Goal: Complete application form: Complete application form

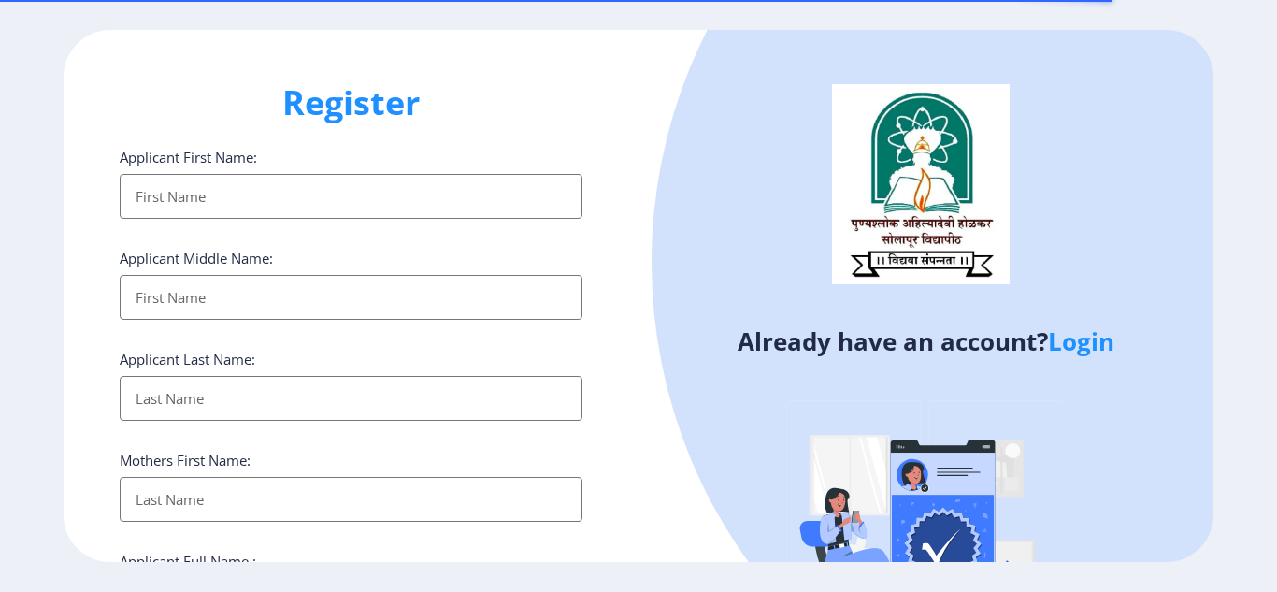
select select
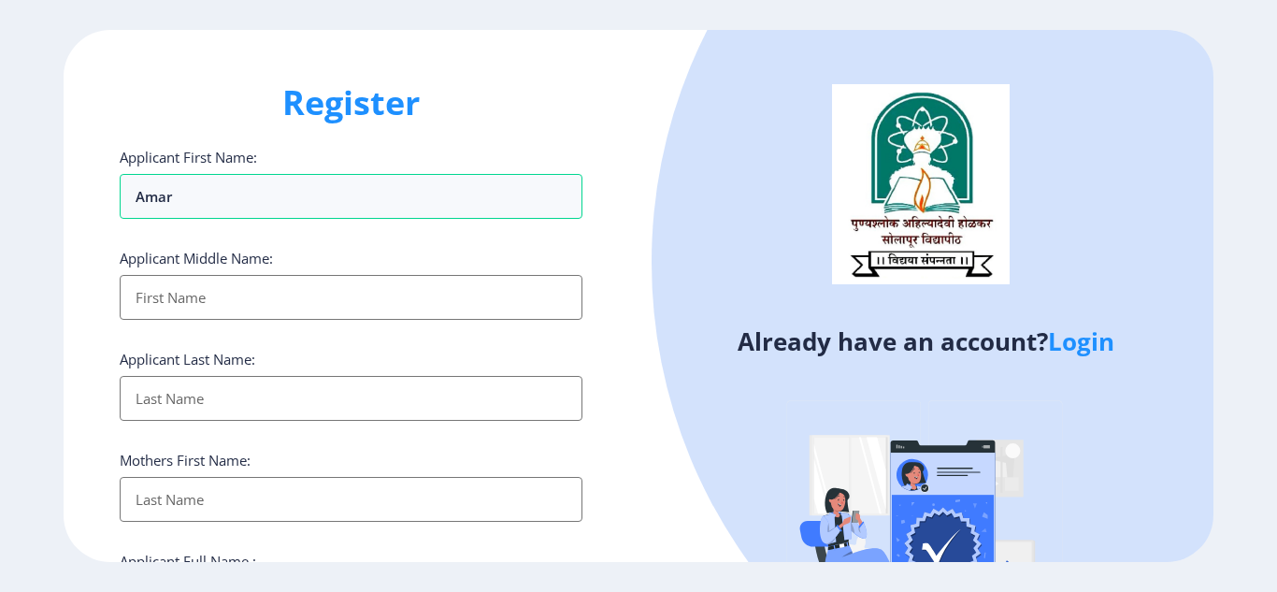
type input "amar"
click at [456, 293] on input "Applicant First Name:" at bounding box center [351, 297] width 463 height 45
type input "[PERSON_NAME]"
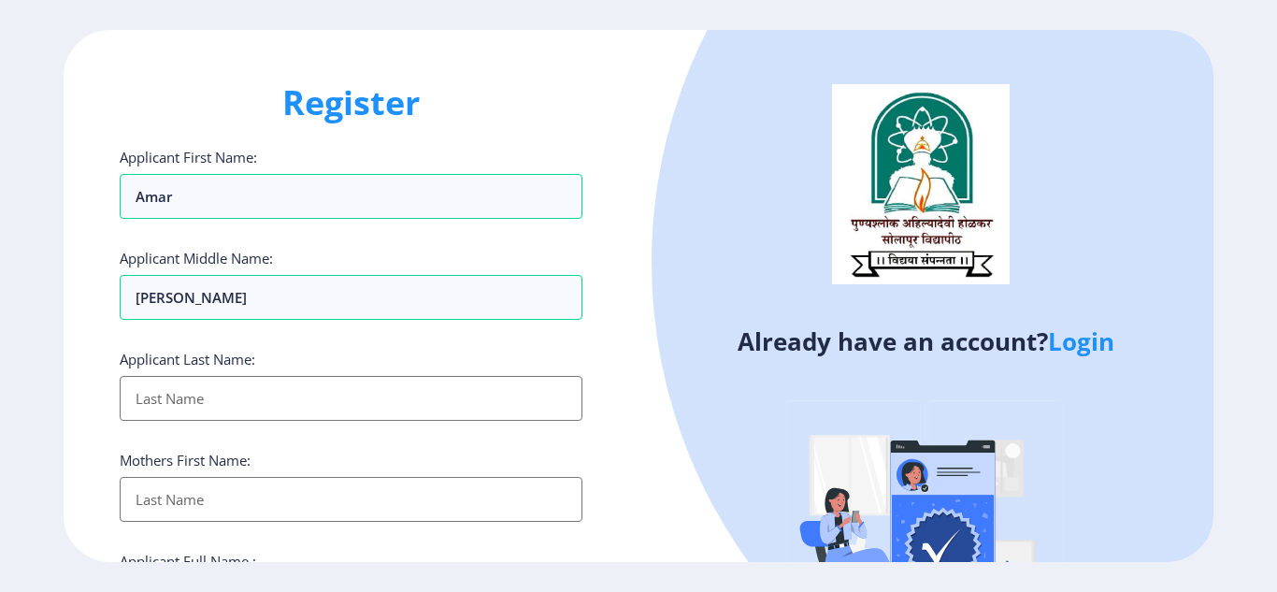
click at [219, 389] on input "Applicant First Name:" at bounding box center [351, 398] width 463 height 45
type input "[PERSON_NAME]"
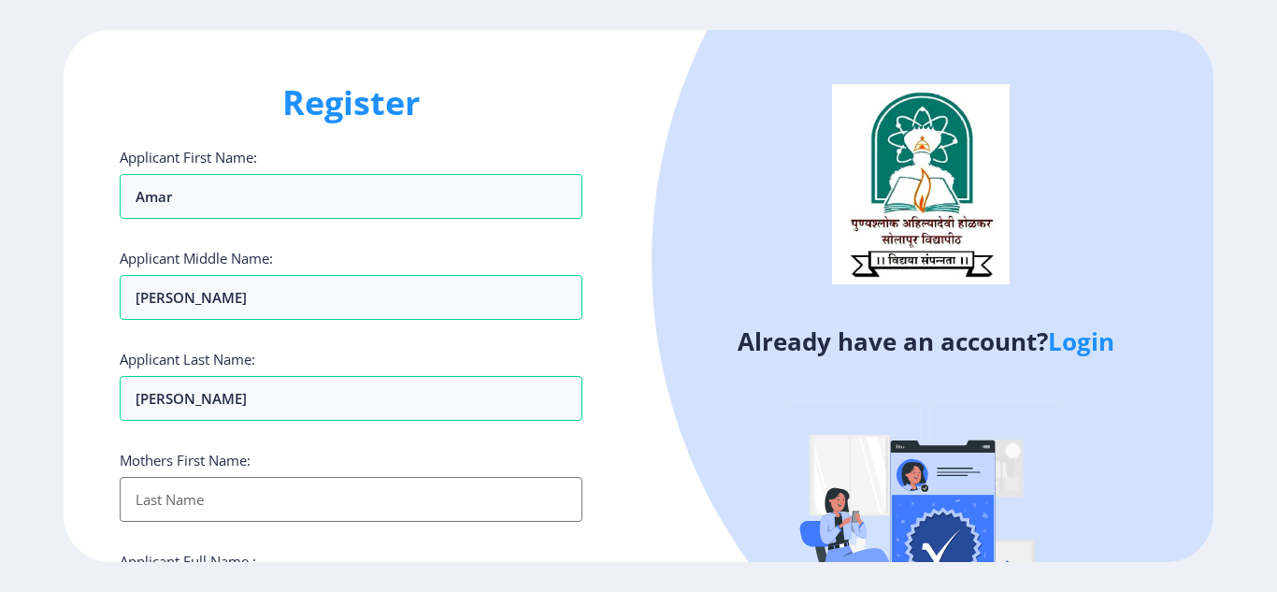
click at [210, 501] on input "Applicant First Name:" at bounding box center [351, 499] width 463 height 45
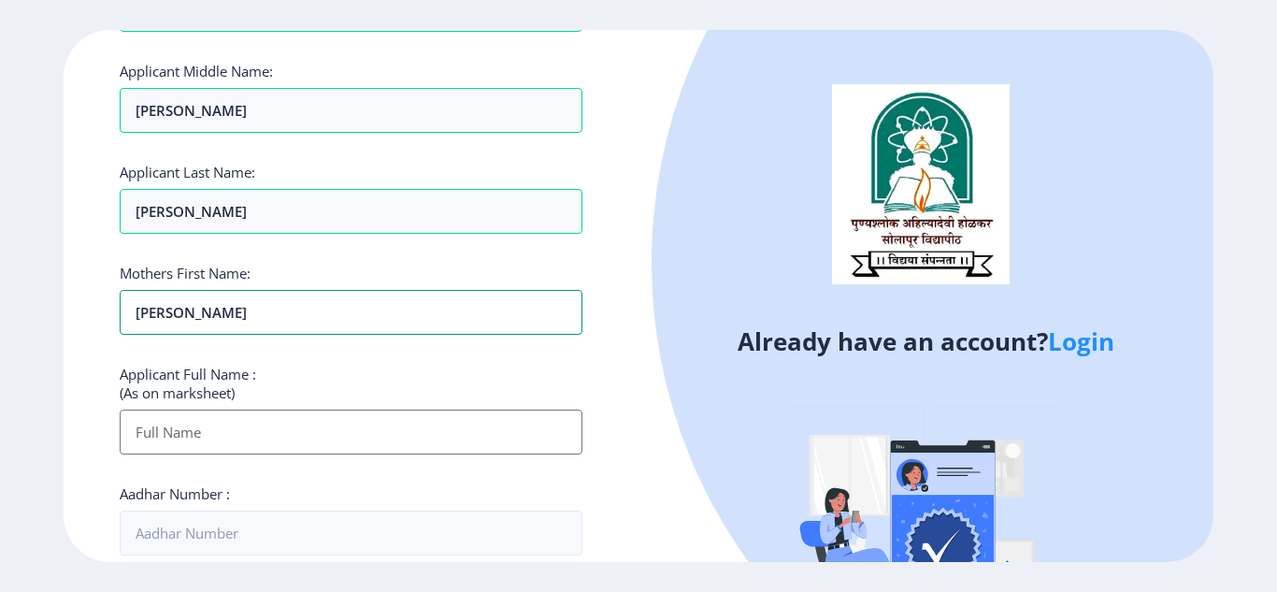
type input "[PERSON_NAME]"
click at [181, 440] on input "Applicant First Name:" at bounding box center [351, 431] width 463 height 45
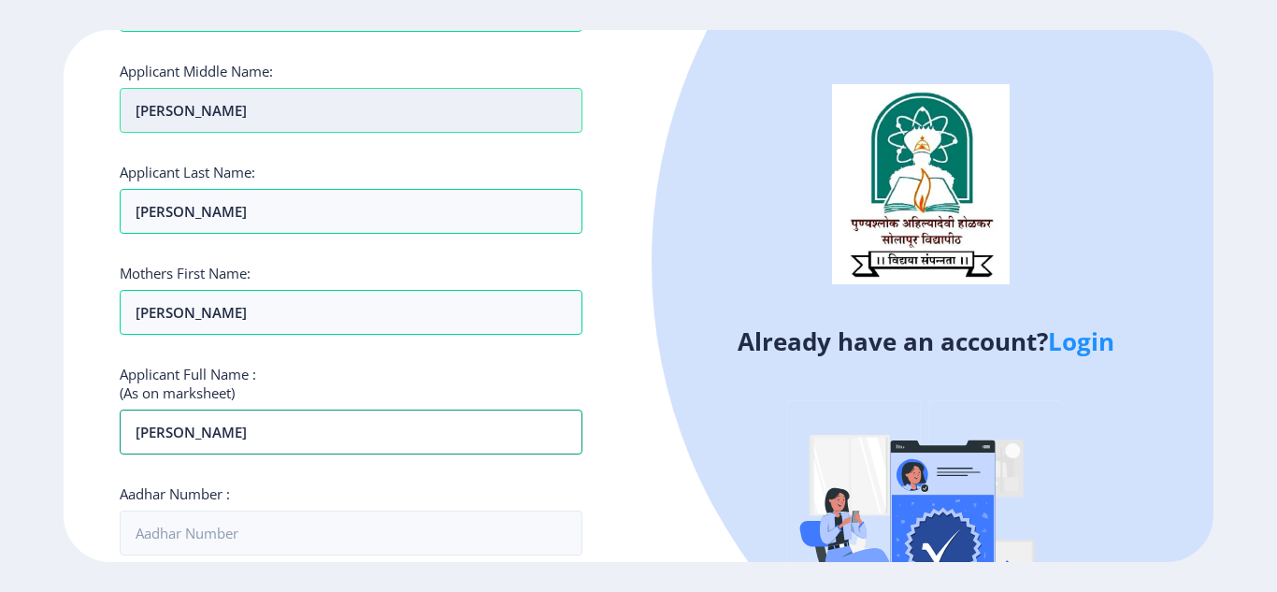
type input "[PERSON_NAME]"
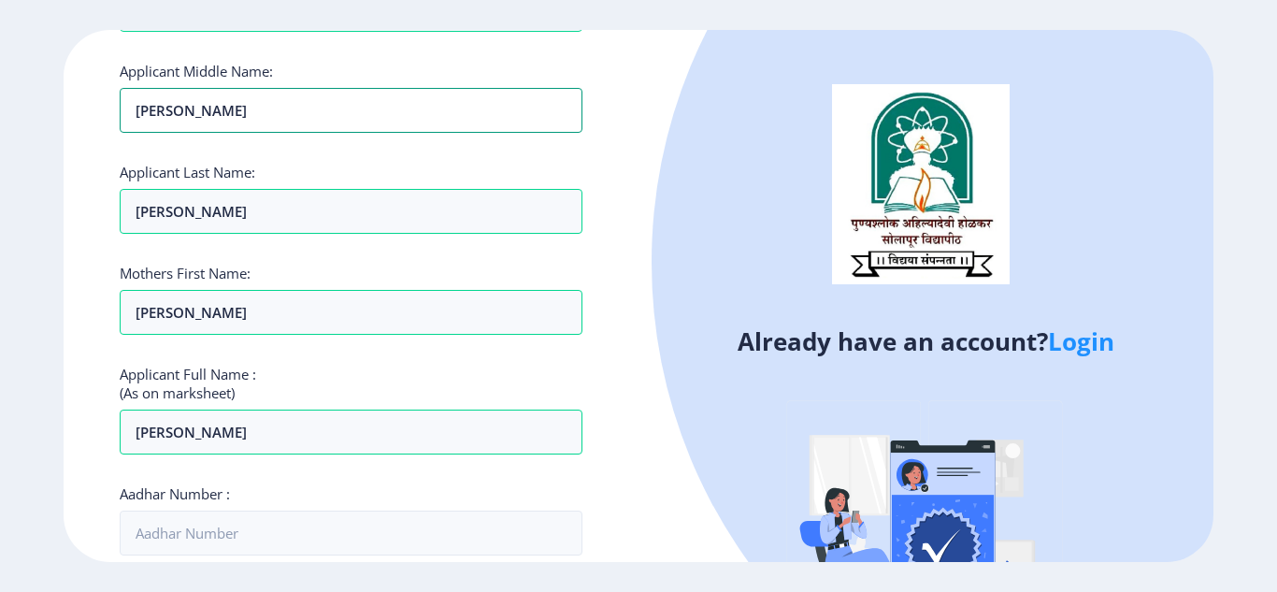
drag, startPoint x: 222, startPoint y: 111, endPoint x: 112, endPoint y: 115, distance: 109.4
click at [112, 115] on div "Register Applicant First Name: amar Applicant Middle Name: [PERSON_NAME] Applic…" at bounding box center [351, 296] width 575 height 533
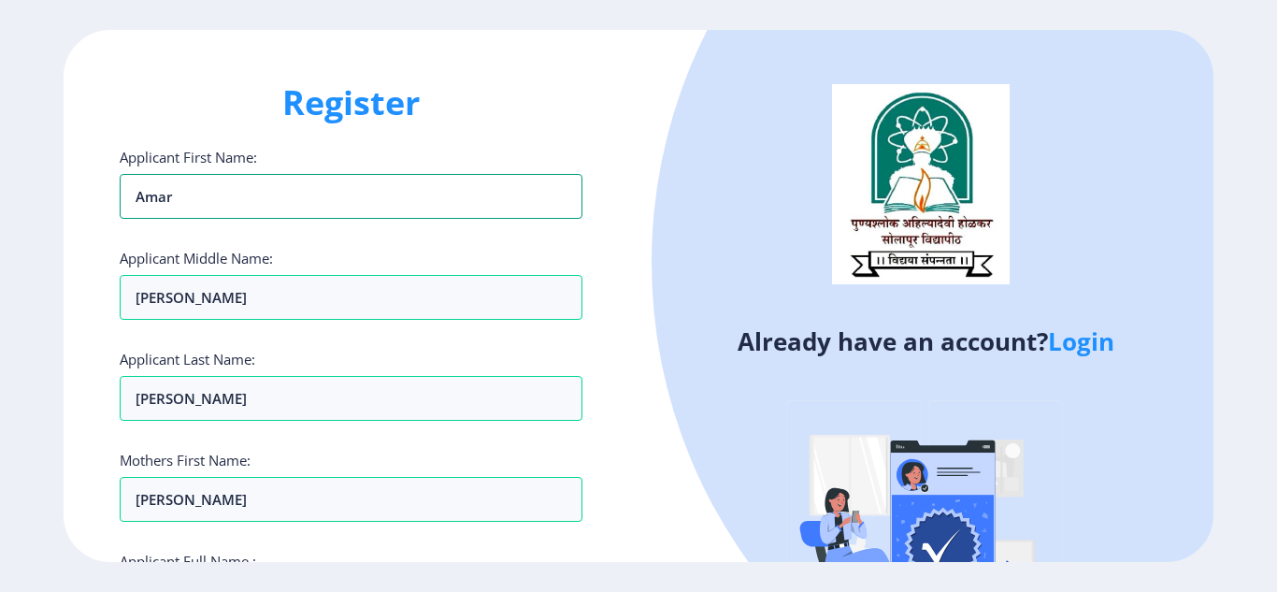
drag, startPoint x: 212, startPoint y: 189, endPoint x: 119, endPoint y: 196, distance: 93.8
click at [119, 196] on div "Register Applicant First Name: amar Applicant Middle Name: [PERSON_NAME] Applic…" at bounding box center [351, 296] width 575 height 533
type input "AMAR"
drag, startPoint x: 266, startPoint y: 297, endPoint x: 46, endPoint y: 309, distance: 220.9
click at [46, 309] on ngx-register "Register Applicant First Name: AMAR Applicant Middle Name: [PERSON_NAME] Applic…" at bounding box center [638, 296] width 1277 height 533
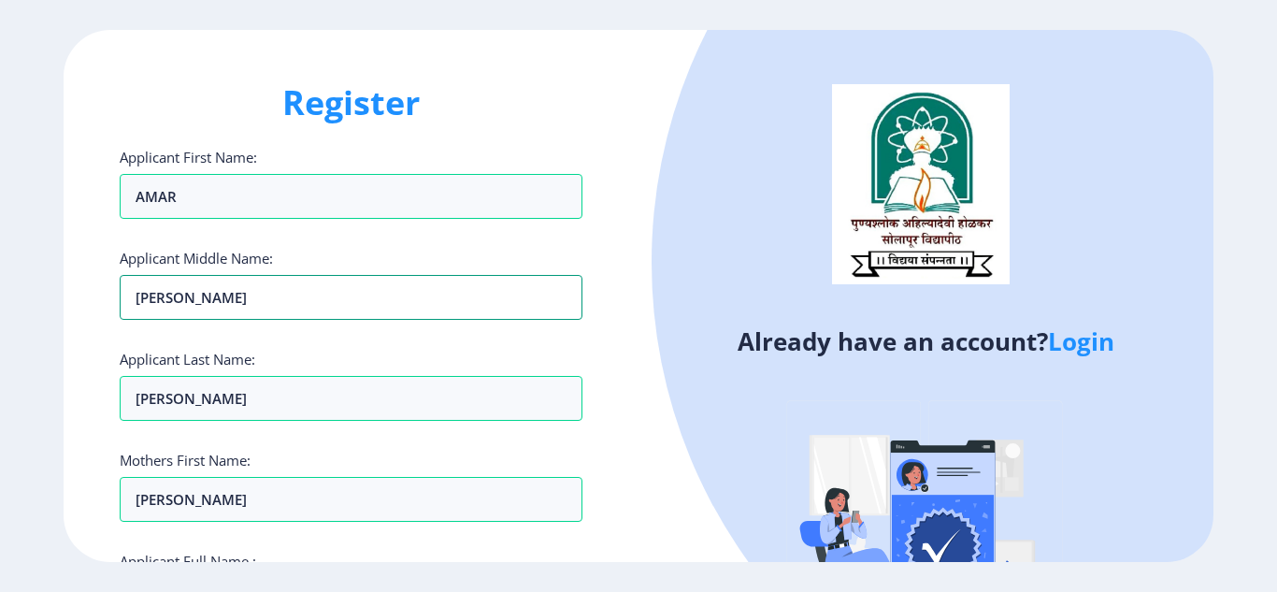
type input "[PERSON_NAME]"
drag, startPoint x: 222, startPoint y: 501, endPoint x: 132, endPoint y: 494, distance: 90.0
click at [132, 494] on input "[PERSON_NAME]" at bounding box center [351, 499] width 463 height 45
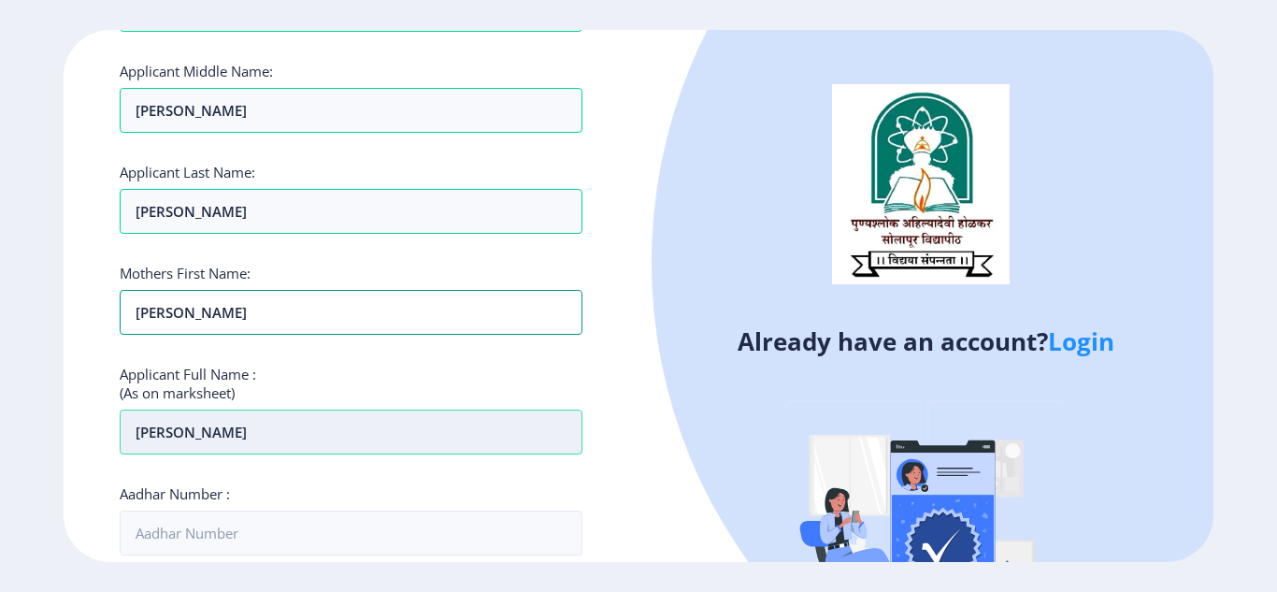
type input "[PERSON_NAME]"
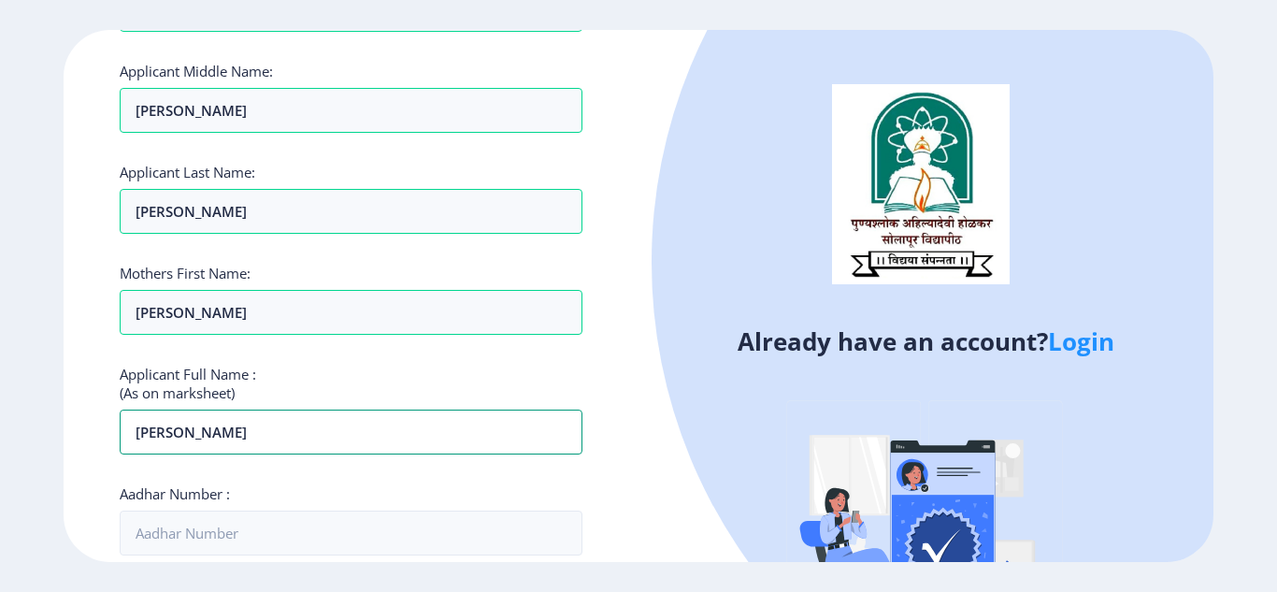
drag, startPoint x: 212, startPoint y: 430, endPoint x: 112, endPoint y: 444, distance: 101.0
click at [112, 444] on div "Register Applicant First Name: AMAR Applicant Middle Name: [PERSON_NAME] Applic…" at bounding box center [351, 296] width 575 height 533
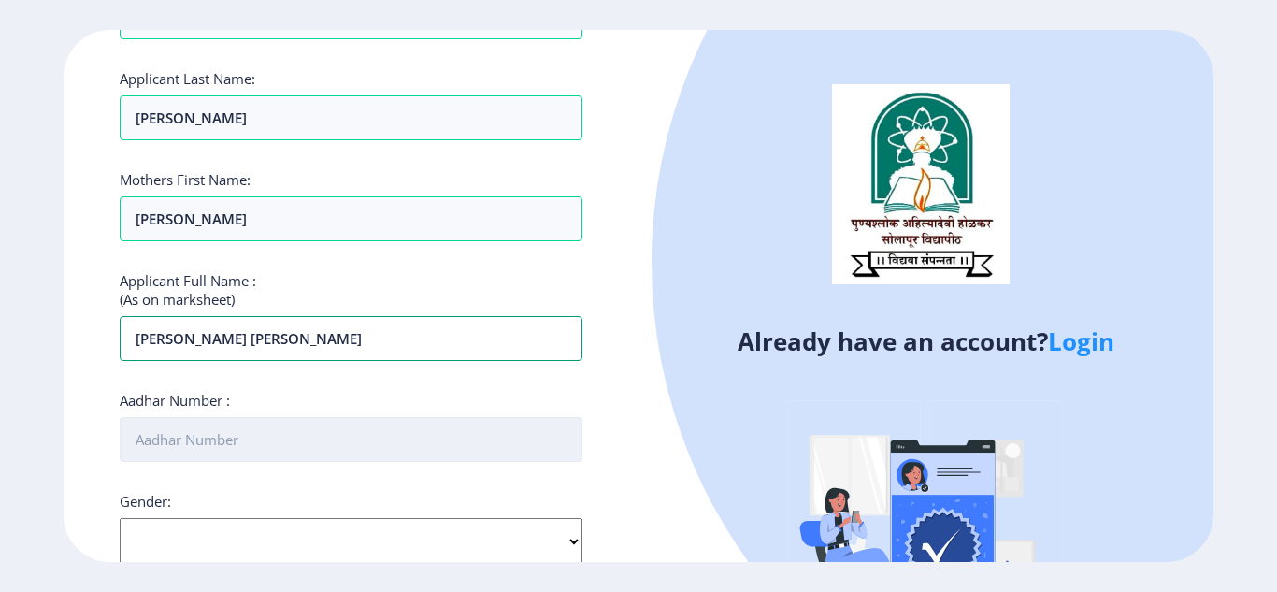
type input "[PERSON_NAME] [PERSON_NAME]"
click at [190, 445] on input "Aadhar Number :" at bounding box center [351, 439] width 463 height 45
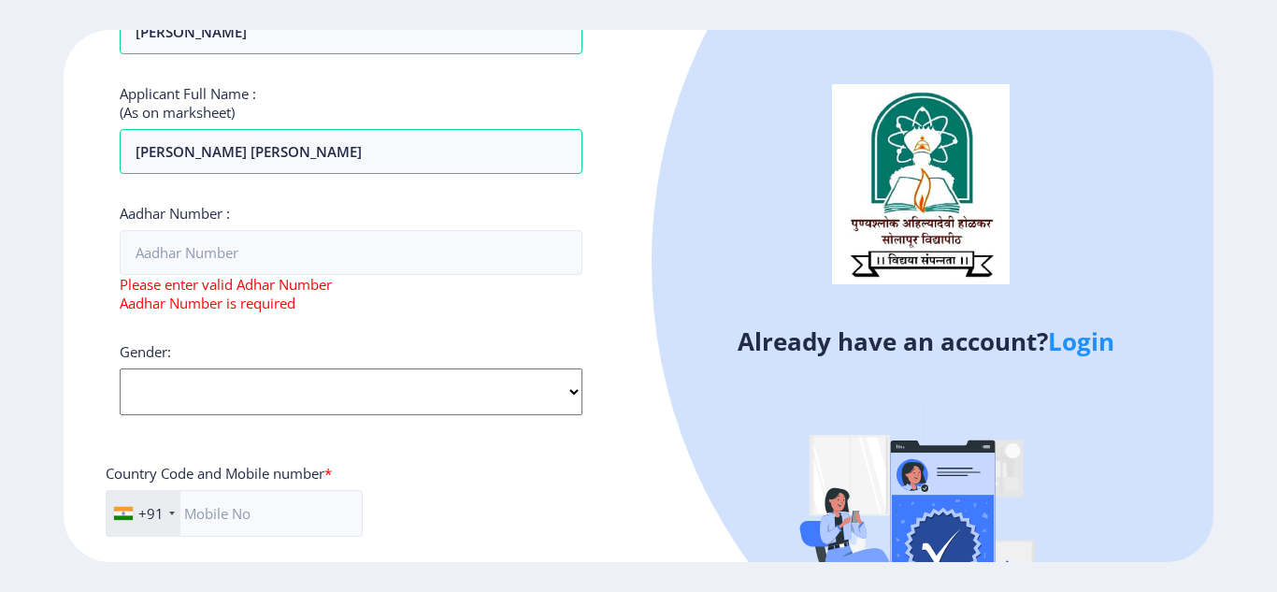
click at [576, 350] on div "Gender: Select Gender [DEMOGRAPHIC_DATA] [DEMOGRAPHIC_DATA] Other" at bounding box center [351, 378] width 463 height 73
select select "[DEMOGRAPHIC_DATA]"
click at [120, 368] on select "Select Gender [DEMOGRAPHIC_DATA] [DEMOGRAPHIC_DATA] Other" at bounding box center [351, 391] width 463 height 47
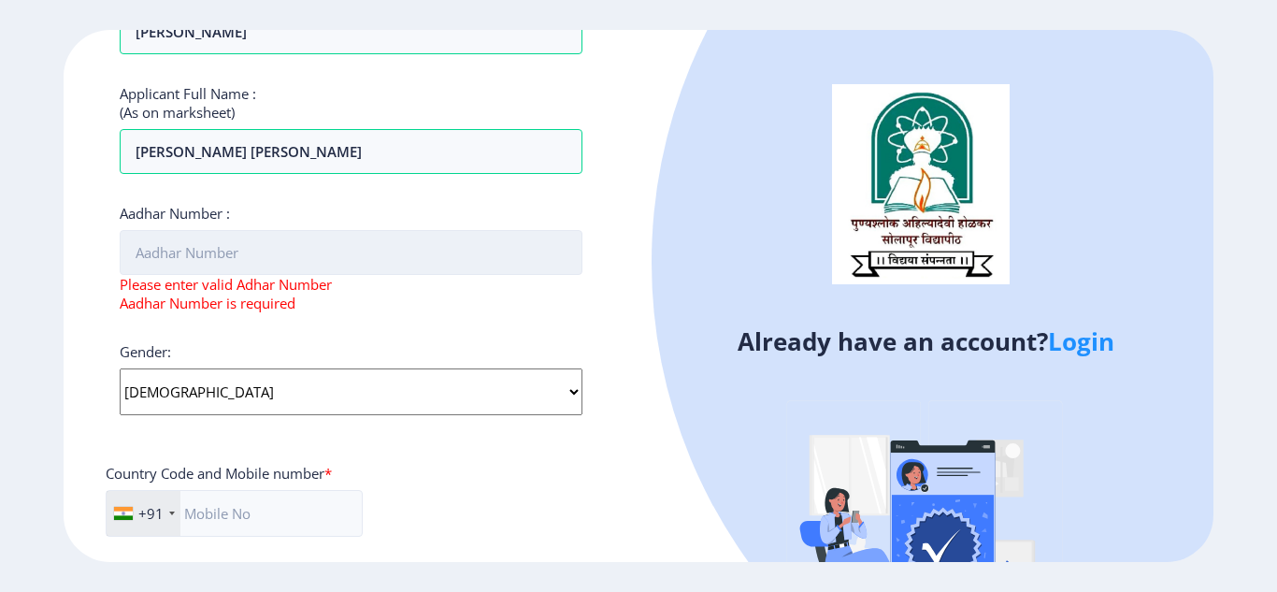
click at [184, 256] on input "Aadhar Number :" at bounding box center [351, 252] width 463 height 45
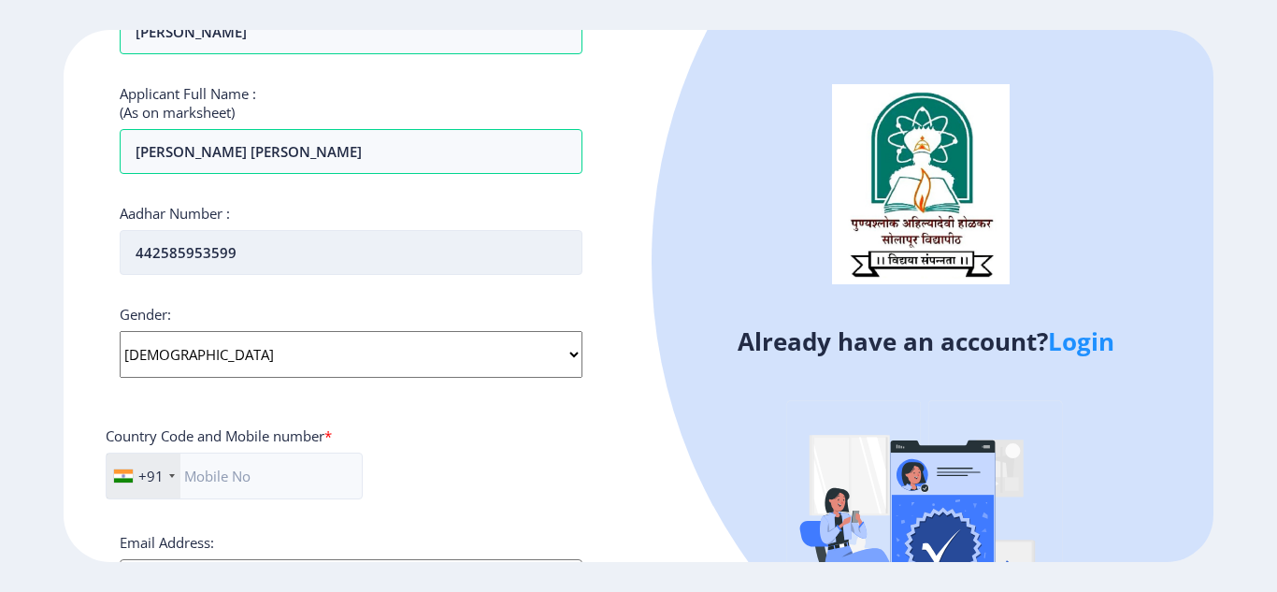
click at [169, 250] on input "442585953599" at bounding box center [351, 252] width 463 height 45
click at [185, 253] on input "442585953599" at bounding box center [351, 252] width 463 height 45
click at [193, 253] on input "442585953599" at bounding box center [351, 252] width 463 height 45
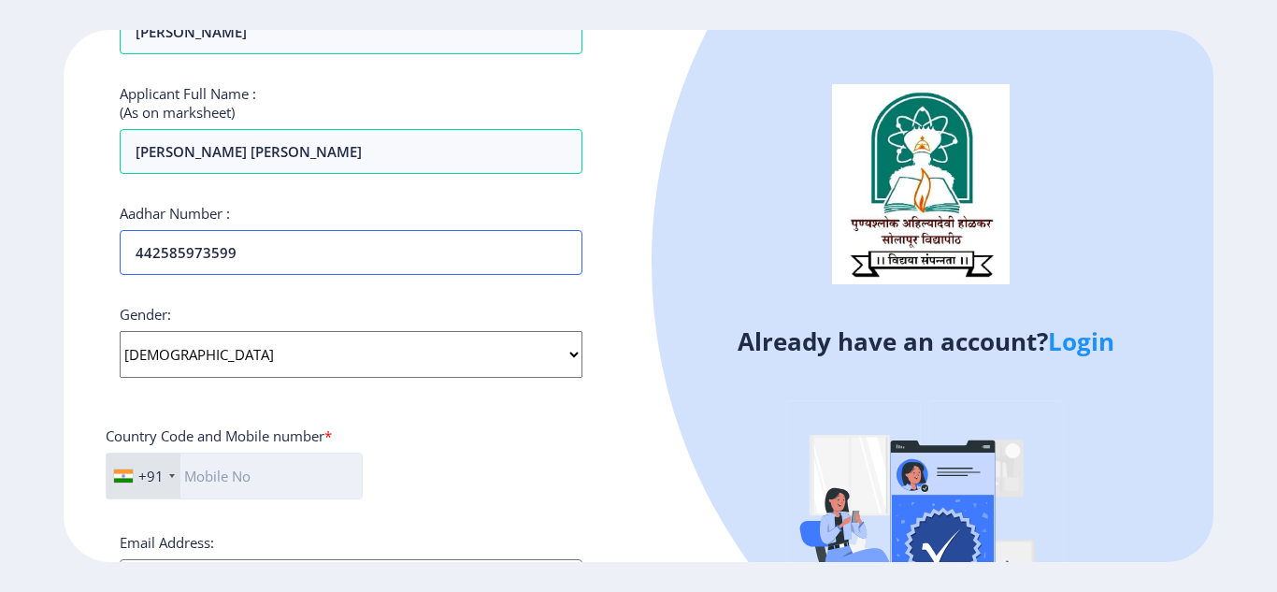
type input "442585973599"
click at [237, 477] on input "text" at bounding box center [234, 475] width 257 height 47
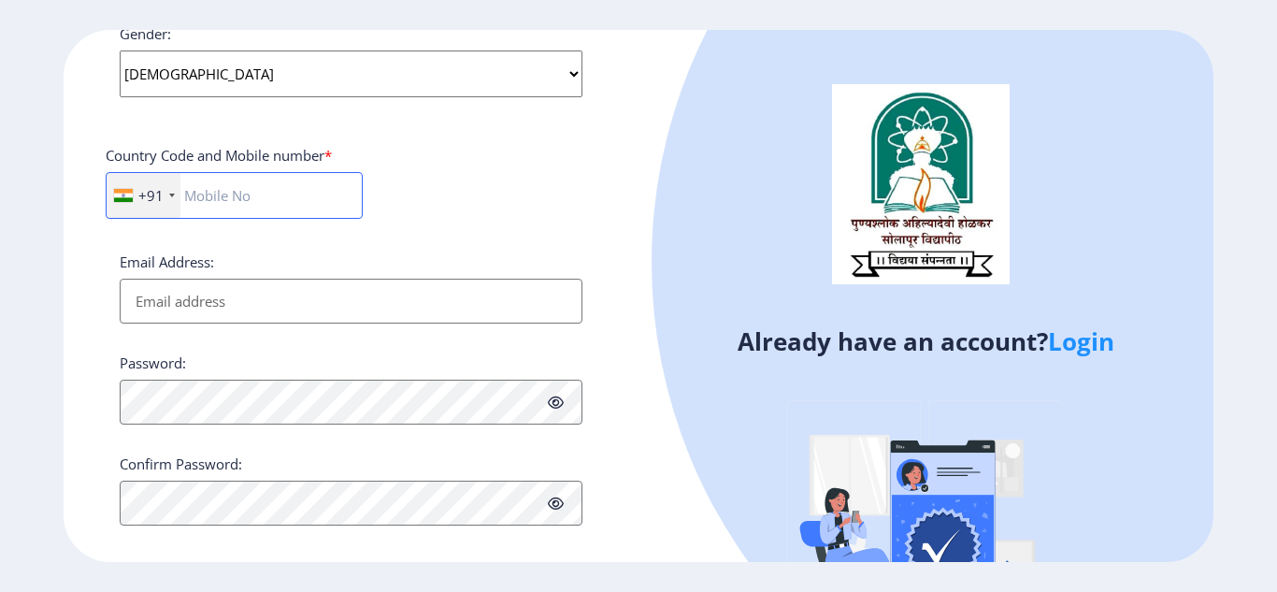
scroll to position [768, 0]
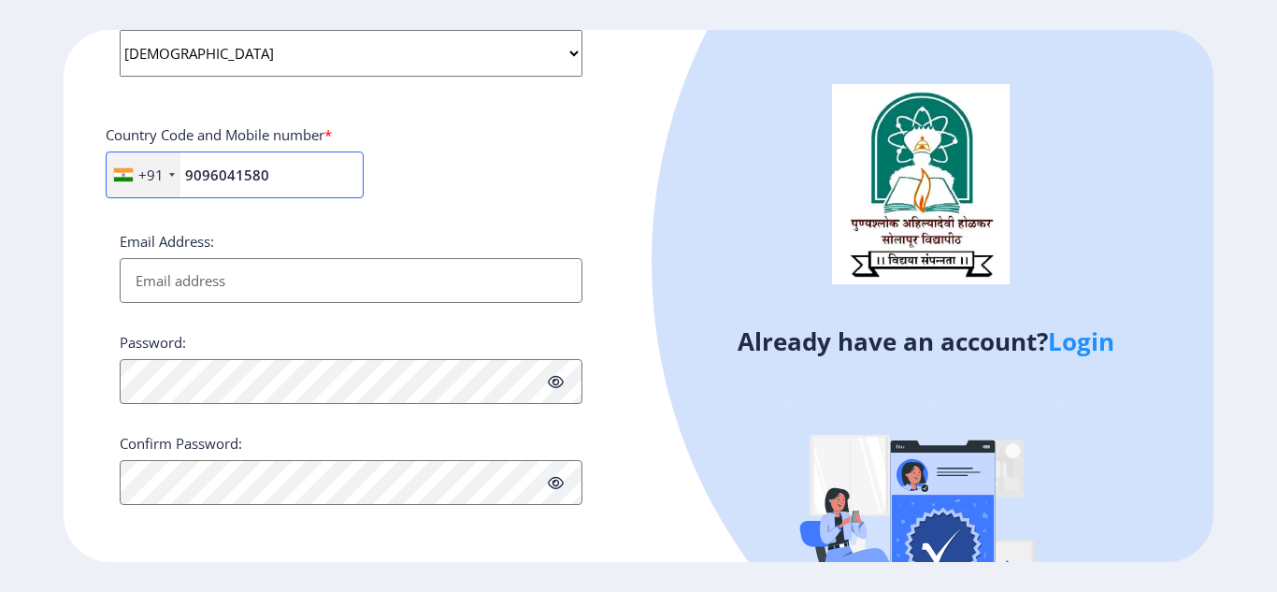
type input "9096041580"
click at [236, 276] on input "Email Address:" at bounding box center [351, 280] width 463 height 45
type input "[EMAIL_ADDRESS][DOMAIN_NAME]"
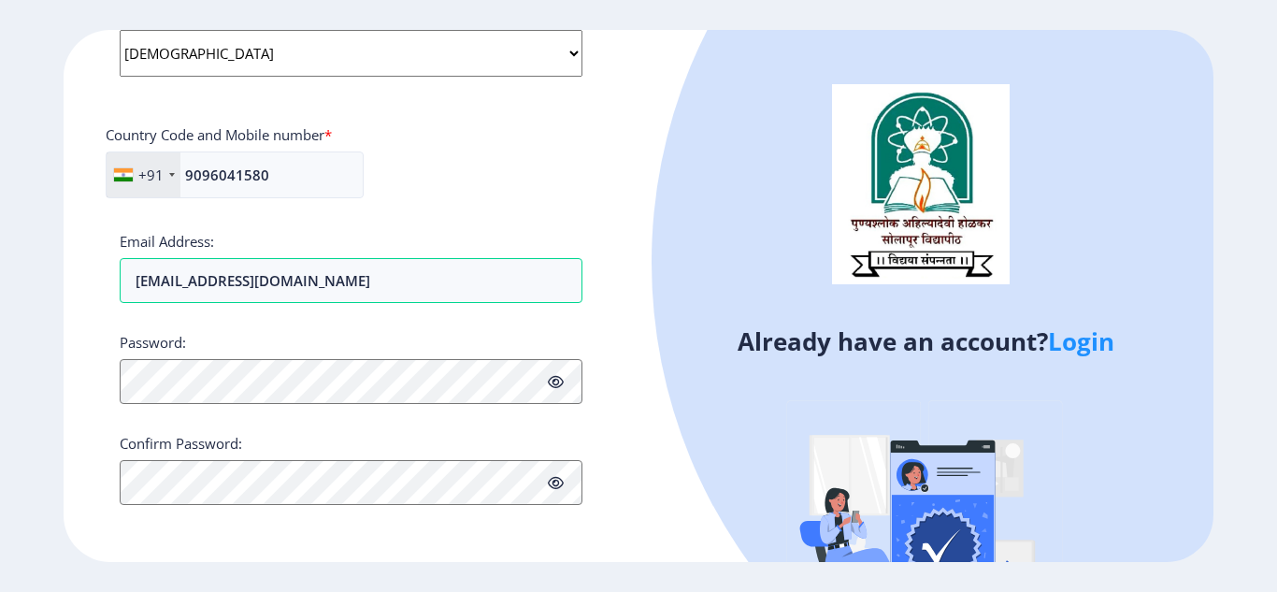
click at [97, 376] on div "Register Applicant First Name: AMAR Applicant Middle Name: [PERSON_NAME] Applic…" at bounding box center [351, 296] width 575 height 533
click at [558, 381] on icon at bounding box center [556, 382] width 16 height 14
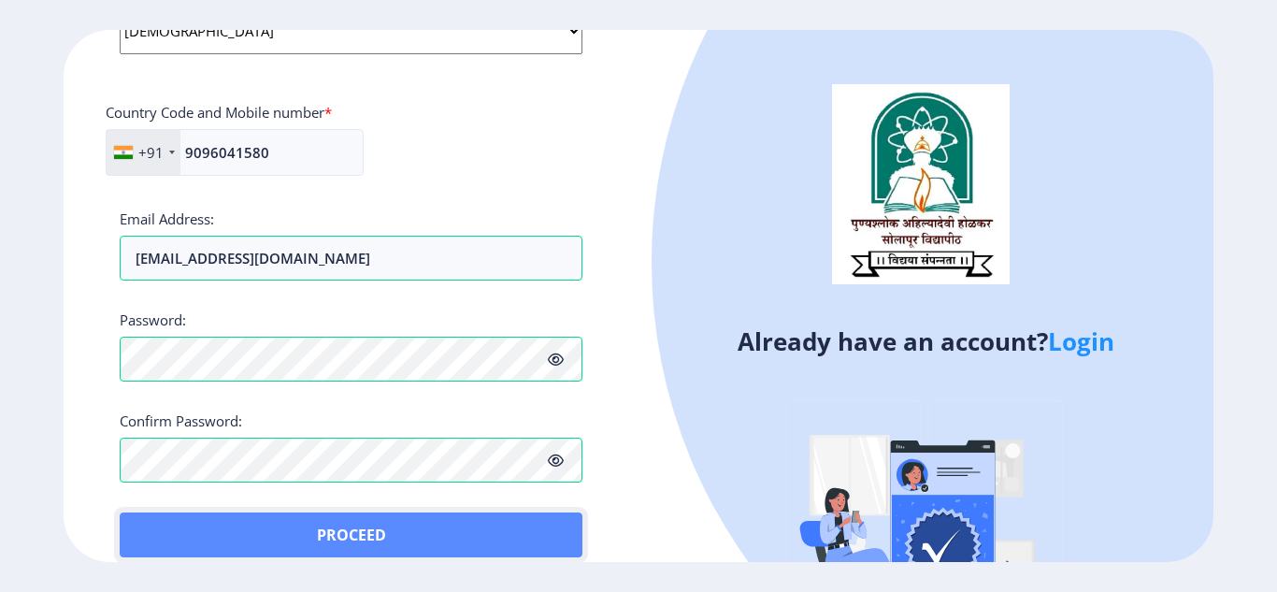
click at [144, 518] on button "Proceed" at bounding box center [351, 534] width 463 height 45
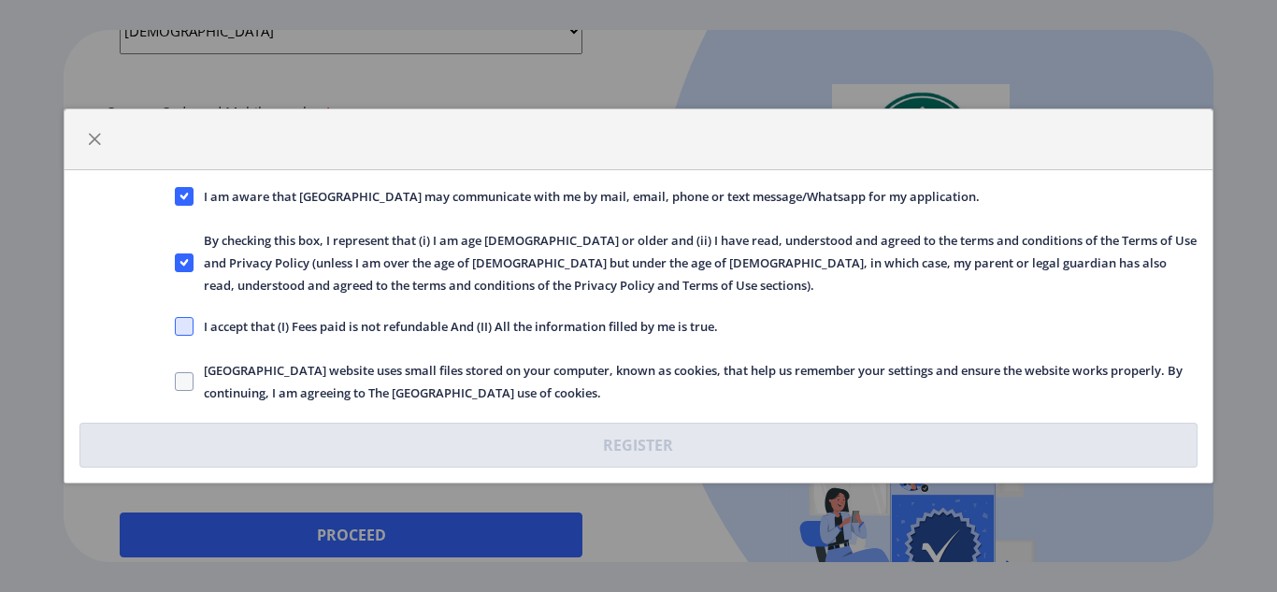
click at [187, 324] on span at bounding box center [184, 326] width 19 height 19
click at [176, 326] on input "I accept that (I) Fees paid is not refundable And (II) All the information fill…" at bounding box center [175, 326] width 1 height 1
checkbox input "true"
click at [180, 380] on span at bounding box center [184, 381] width 19 height 19
click at [176, 381] on input "[GEOGRAPHIC_DATA] website uses small files stored on your computer, known as co…" at bounding box center [175, 381] width 1 height 1
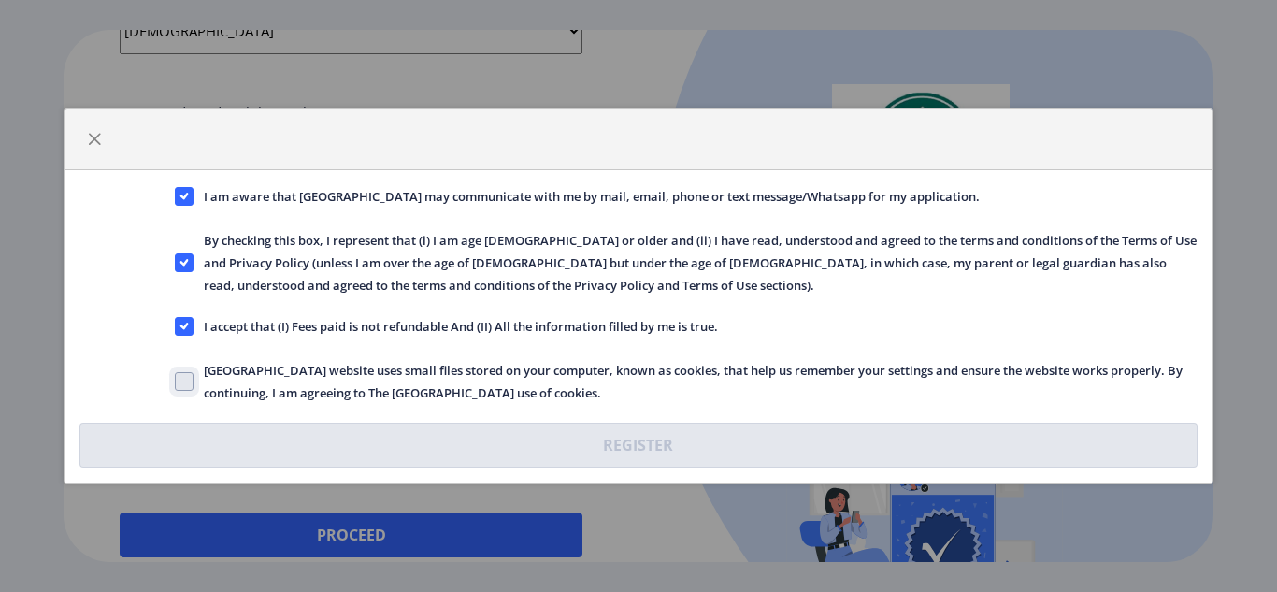
checkbox input "true"
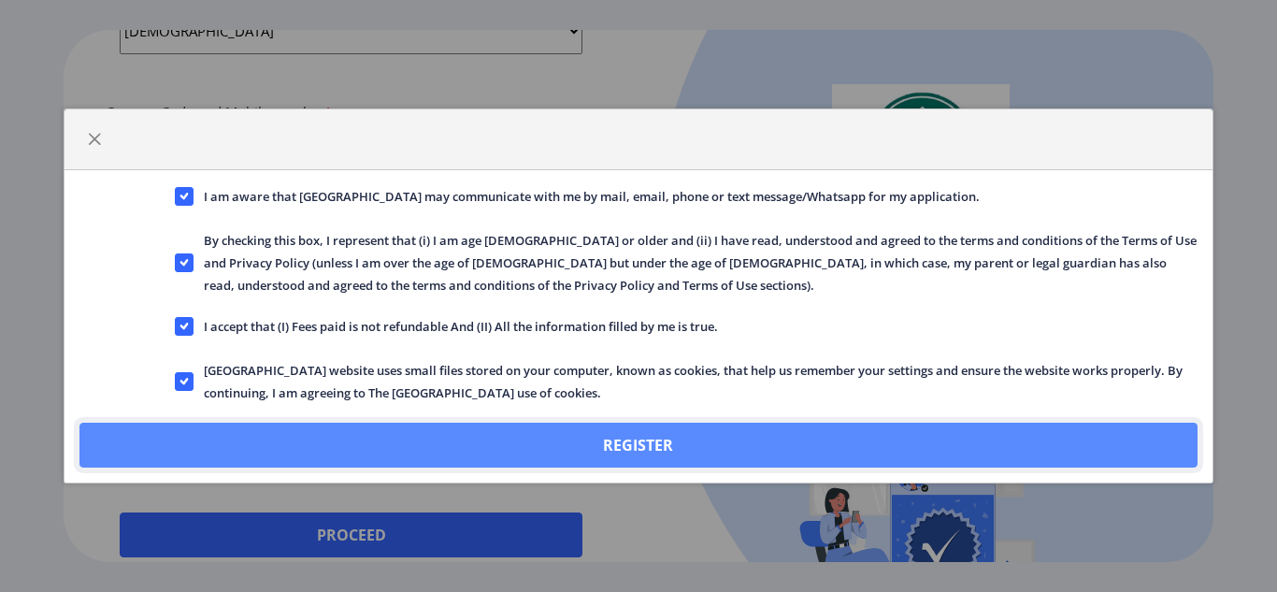
click at [638, 441] on button "Register" at bounding box center [637, 444] width 1117 height 45
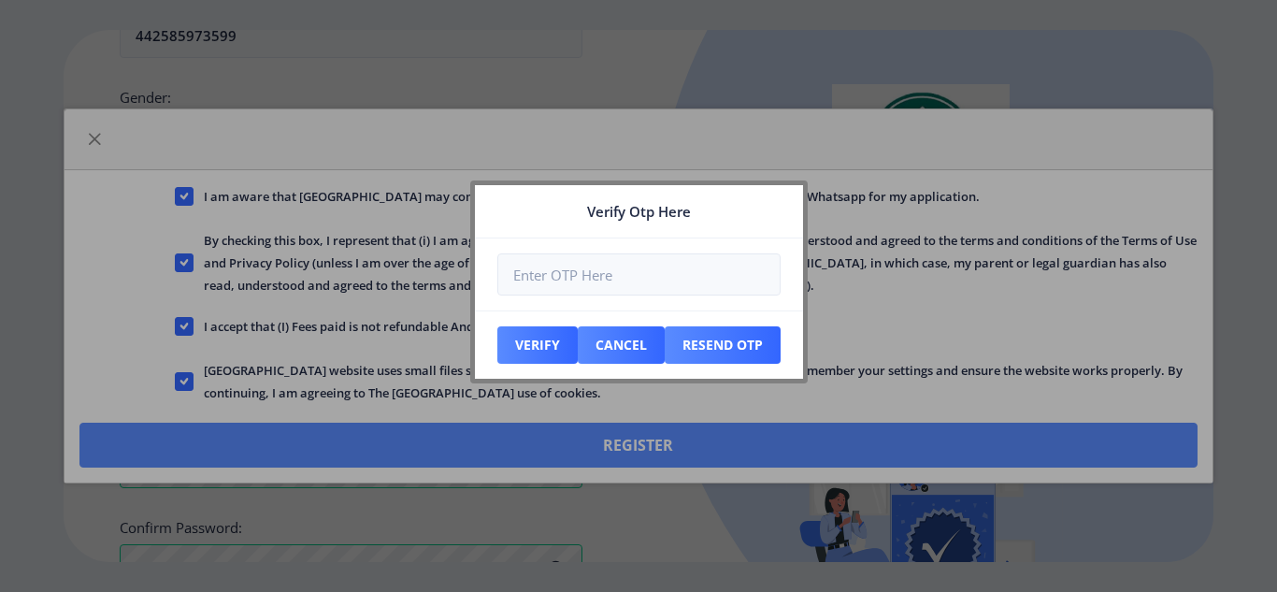
scroll to position [897, 0]
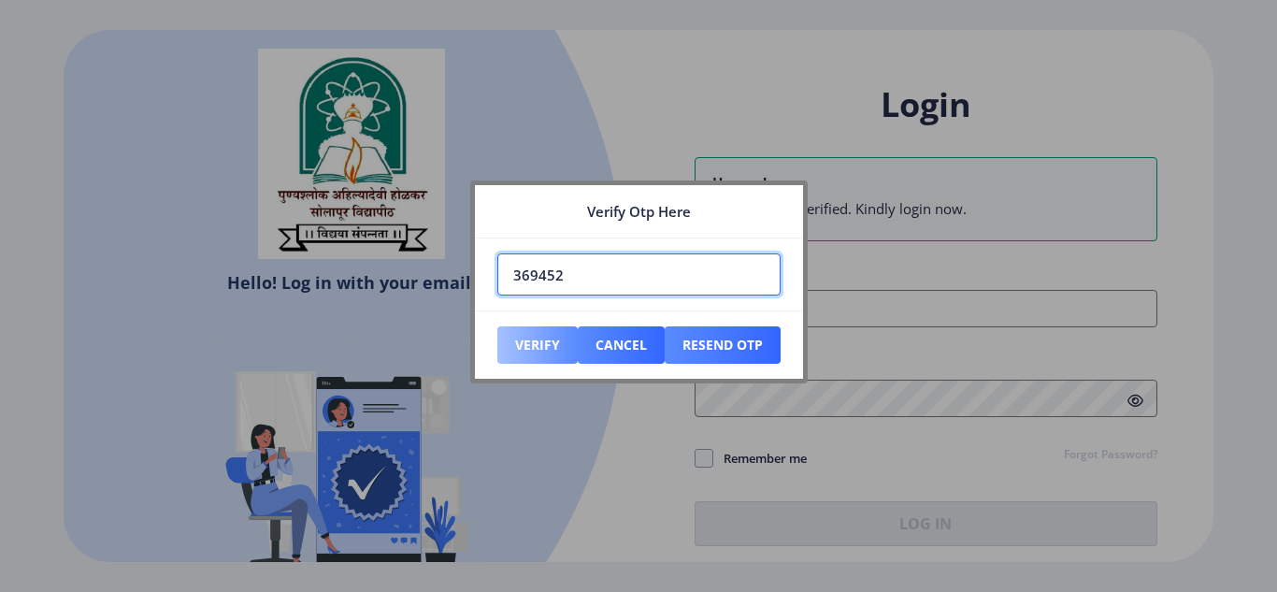
type input "369452"
click at [532, 348] on button "Verify" at bounding box center [537, 344] width 80 height 37
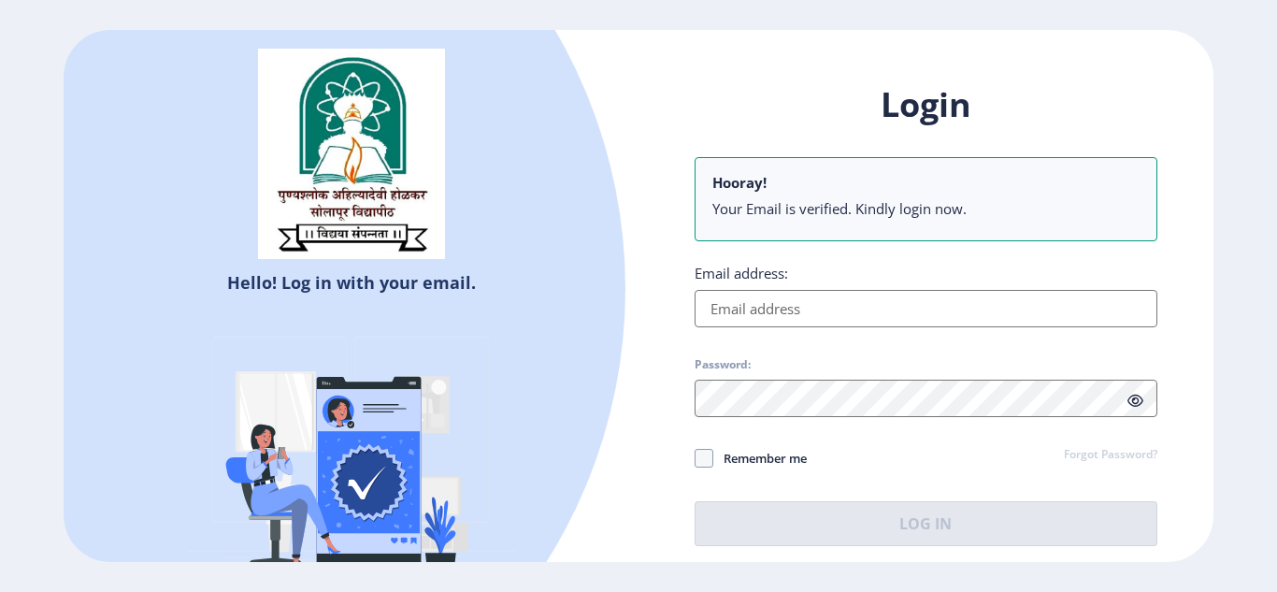
click at [743, 207] on li "Your Email is verified. Kindly login now." at bounding box center [925, 208] width 427 height 19
click at [719, 308] on input "Email address:" at bounding box center [925, 308] width 463 height 37
type input "[EMAIL_ADDRESS][DOMAIN_NAME]"
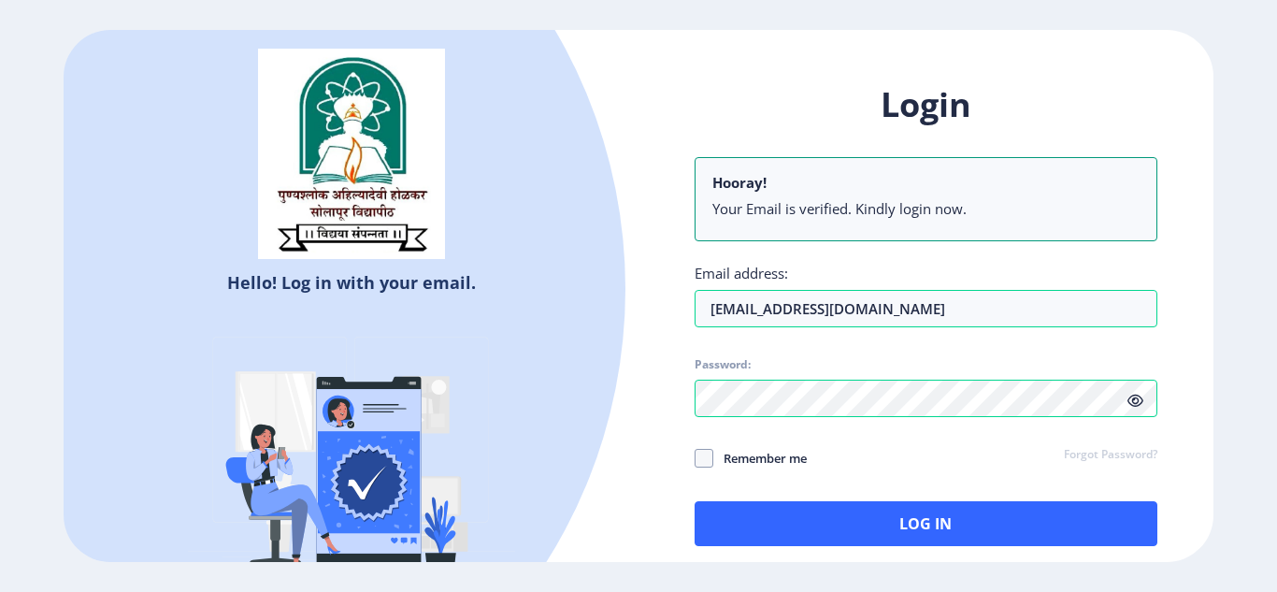
click at [1140, 393] on icon at bounding box center [1135, 400] width 16 height 14
click at [704, 457] on span at bounding box center [703, 458] width 19 height 19
click at [695, 457] on input "Remember me" at bounding box center [694, 457] width 1 height 1
checkbox input "true"
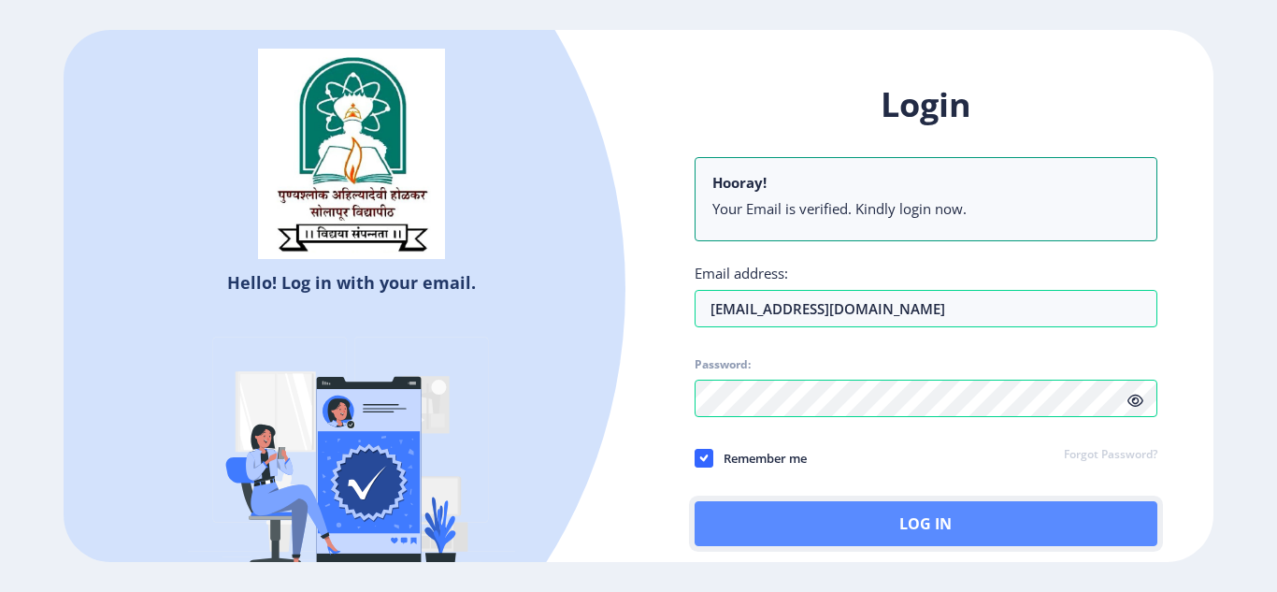
click at [900, 525] on button "Log In" at bounding box center [925, 523] width 463 height 45
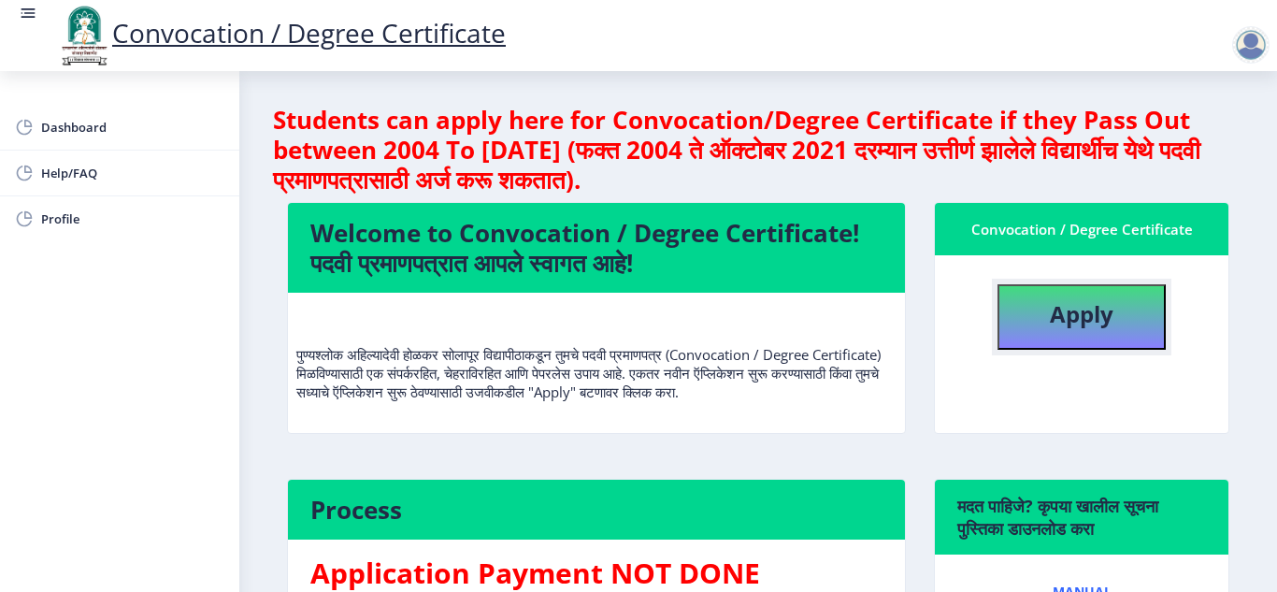
click at [1060, 312] on b "Apply" at bounding box center [1082, 313] width 64 height 31
select select
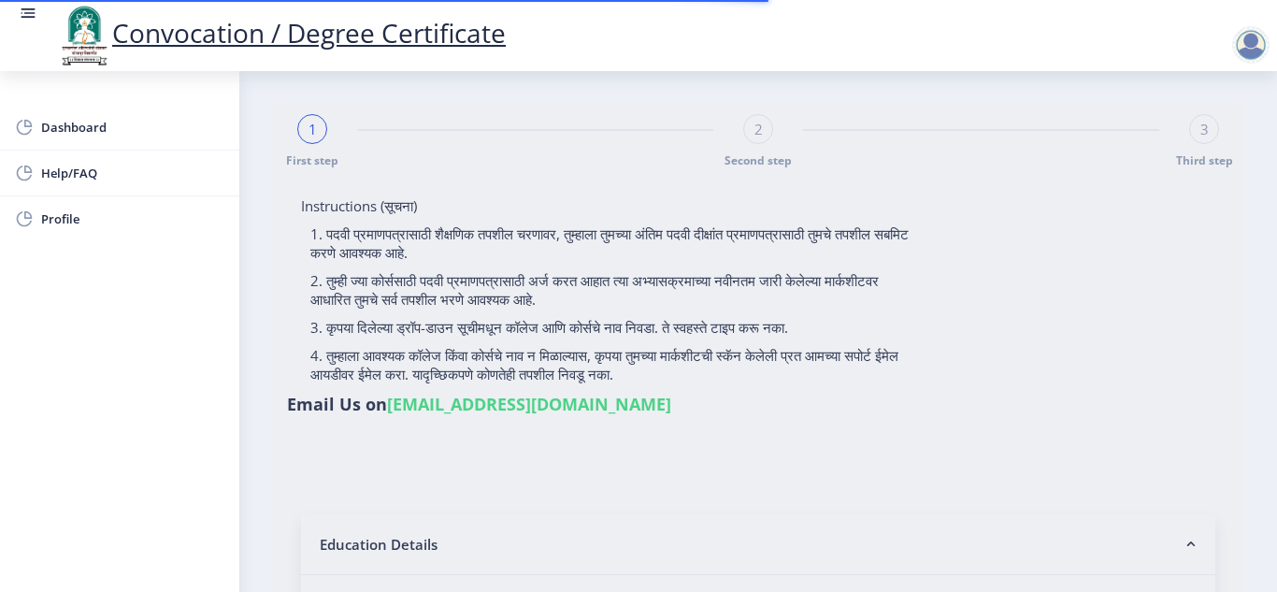
type input "[PERSON_NAME] [PERSON_NAME]"
type input "[PERSON_NAME]"
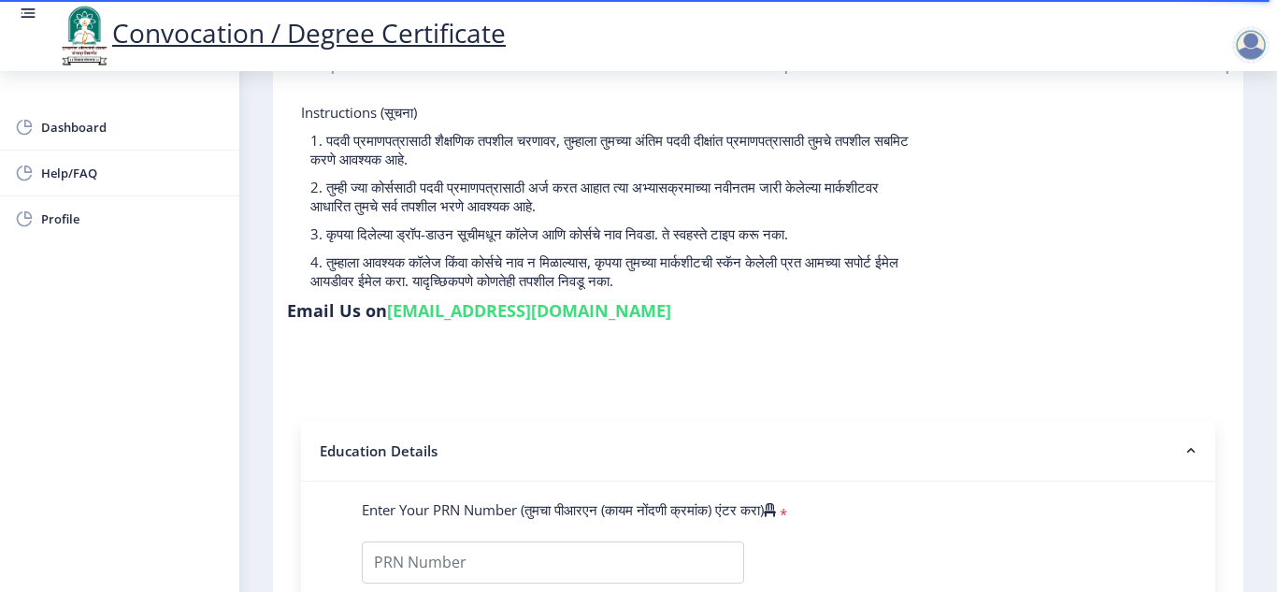
scroll to position [280, 0]
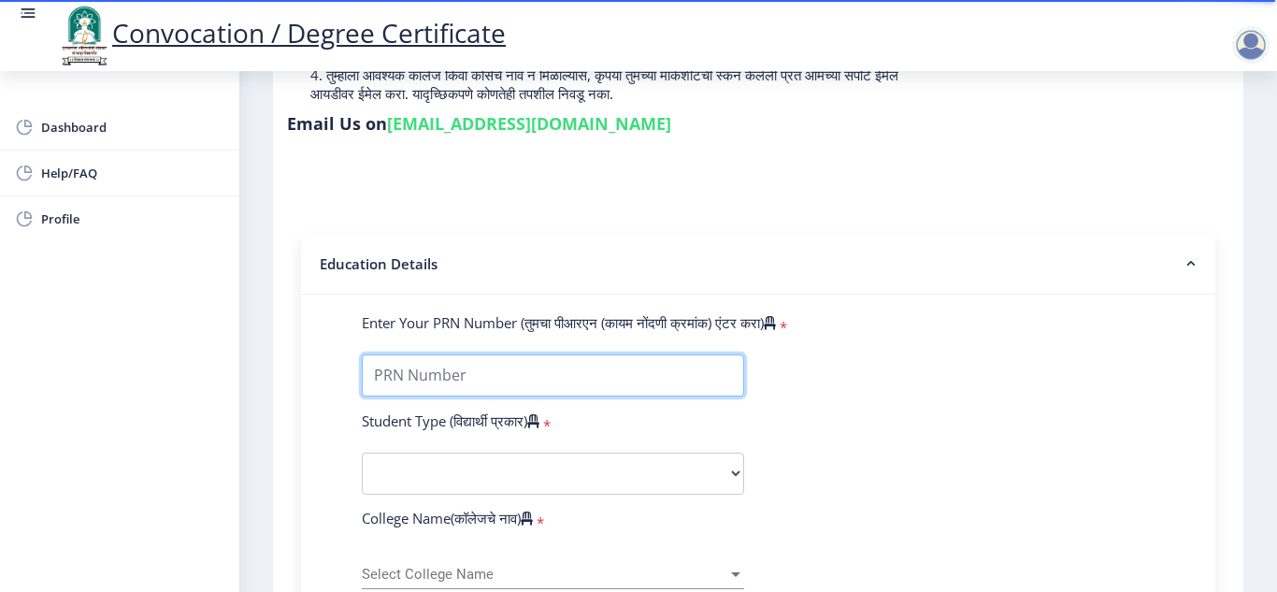
click at [386, 369] on input "Enter Your PRN Number (तुमचा पीआरएन (कायम नोंदणी क्रमांक) एंटर करा)" at bounding box center [553, 375] width 382 height 42
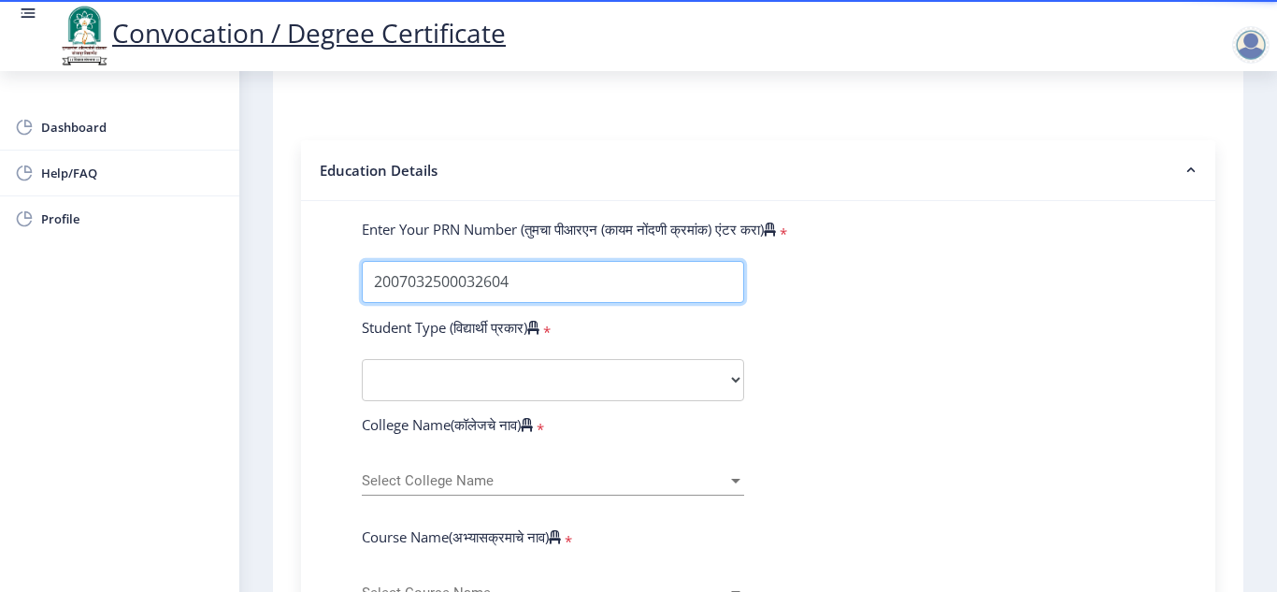
type input "2007032500032604"
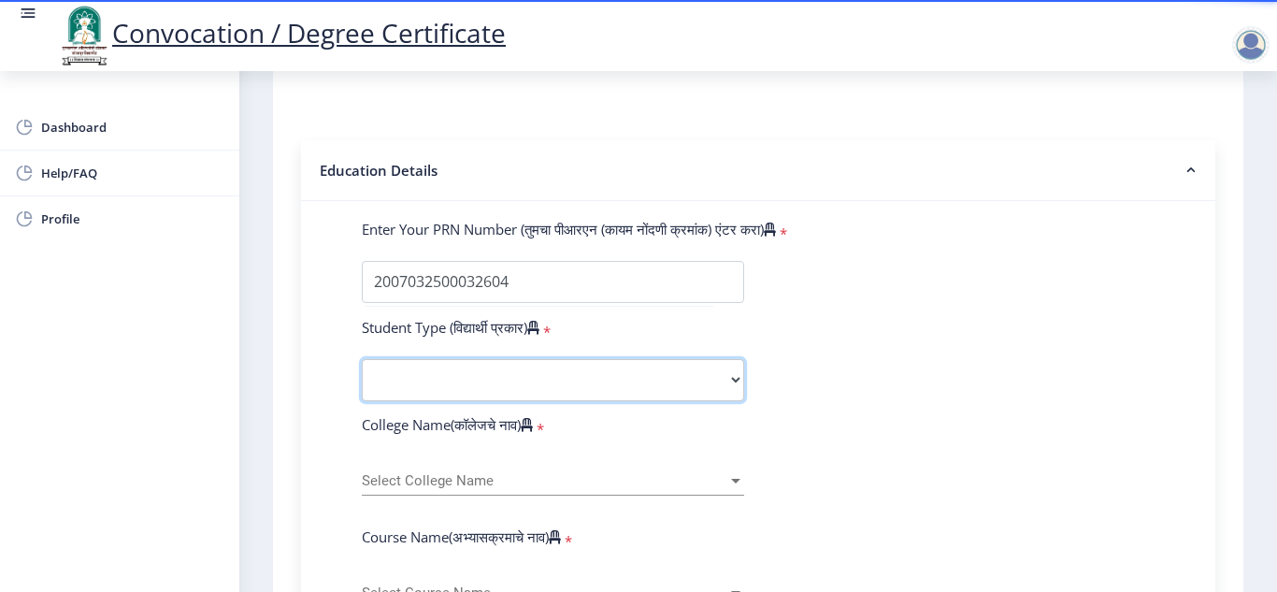
click at [479, 381] on select "Select Student Type Regular External" at bounding box center [553, 380] width 382 height 42
select select "Regular"
click at [362, 359] on select "Select Student Type Regular External" at bounding box center [553, 380] width 382 height 42
click at [393, 481] on span "Select College Name" at bounding box center [544, 481] width 365 height 16
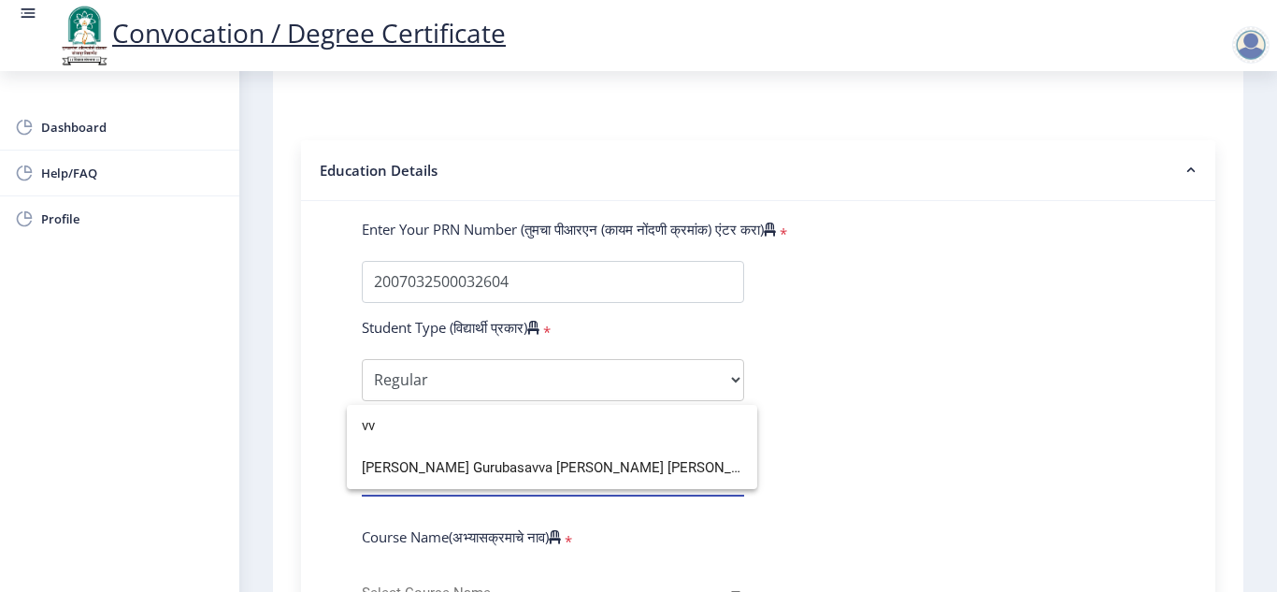
scroll to position [0, 0]
type input "v"
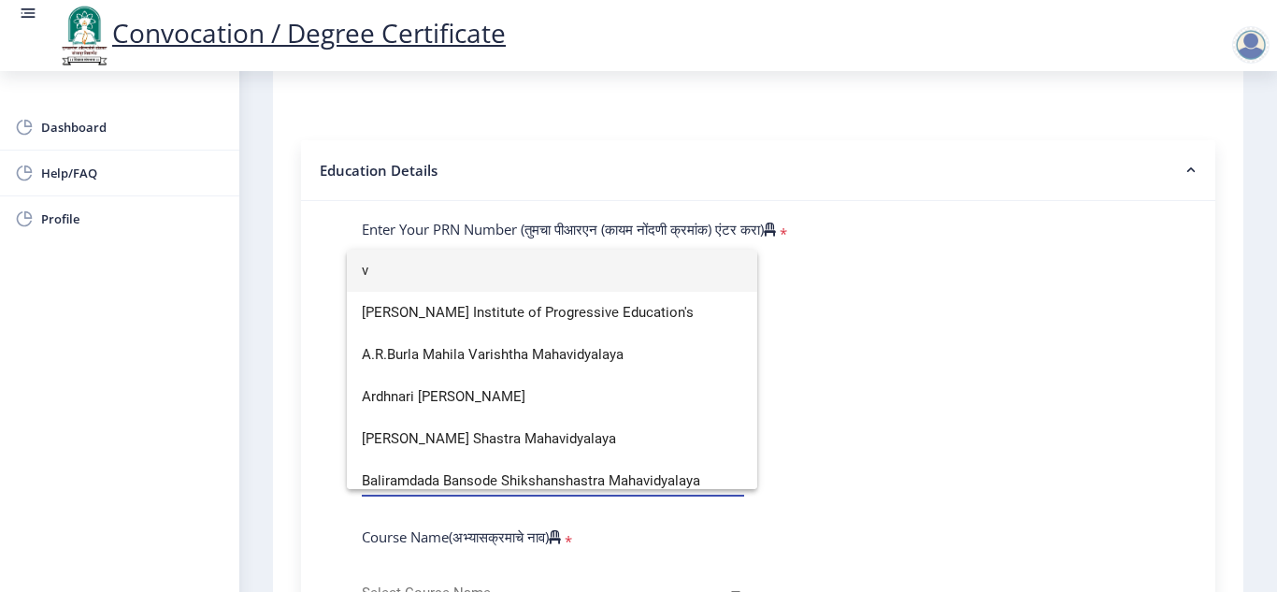
scroll to position [2621, 0]
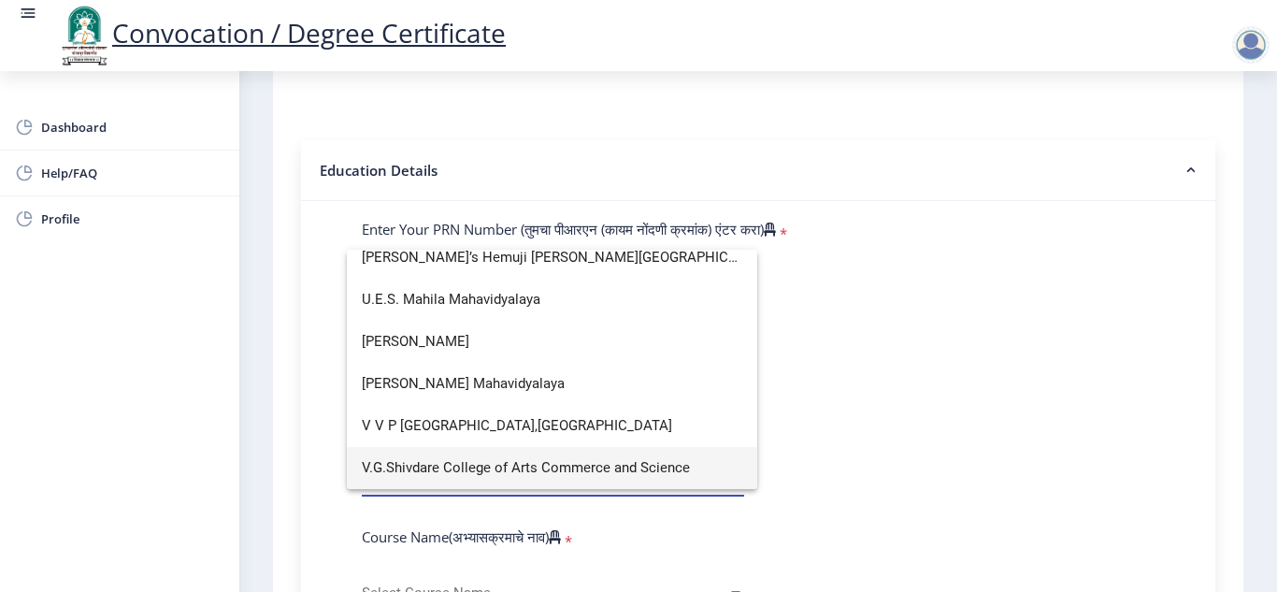
type input "v"
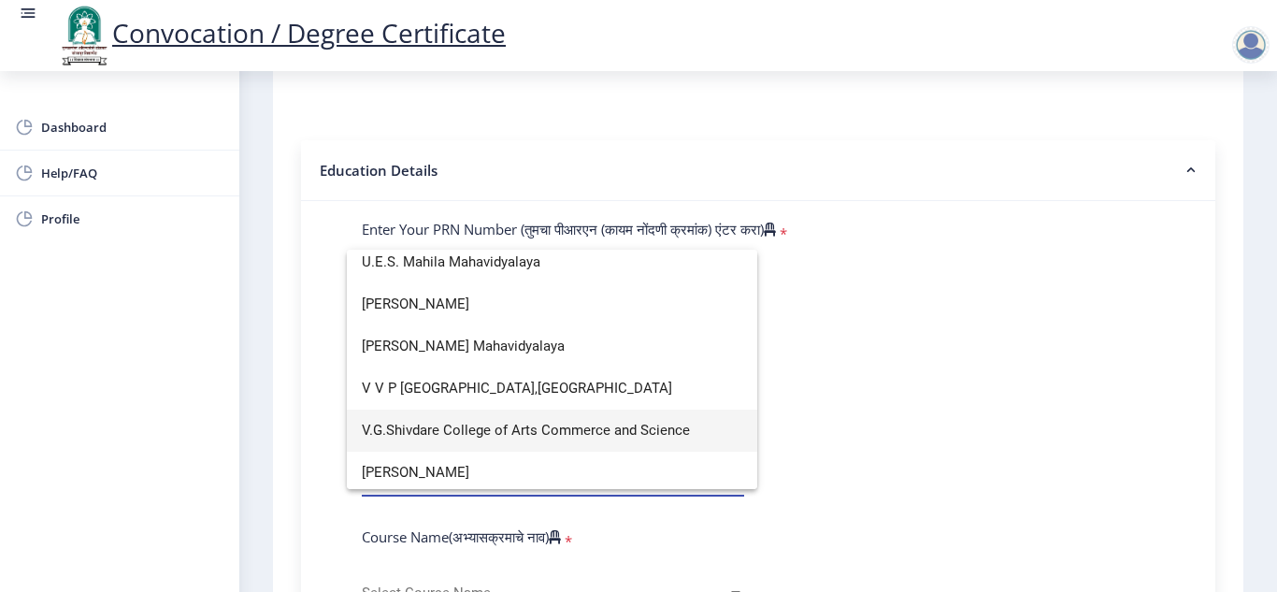
scroll to position [2696, 0]
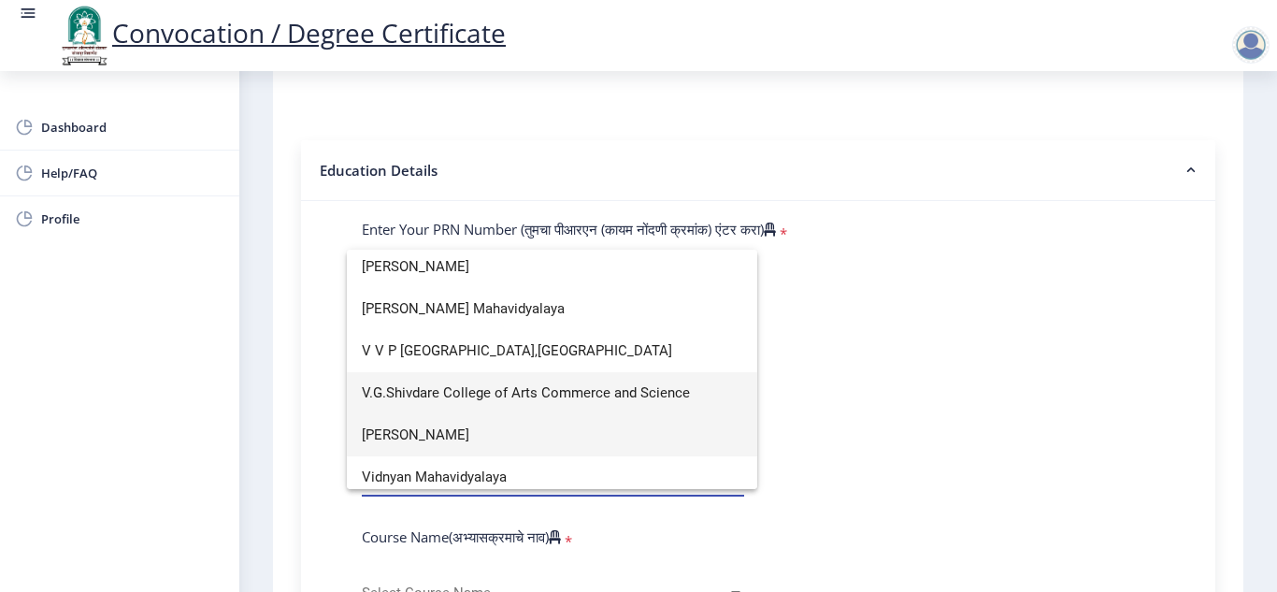
click at [472, 426] on span "[PERSON_NAME]" at bounding box center [552, 435] width 380 height 42
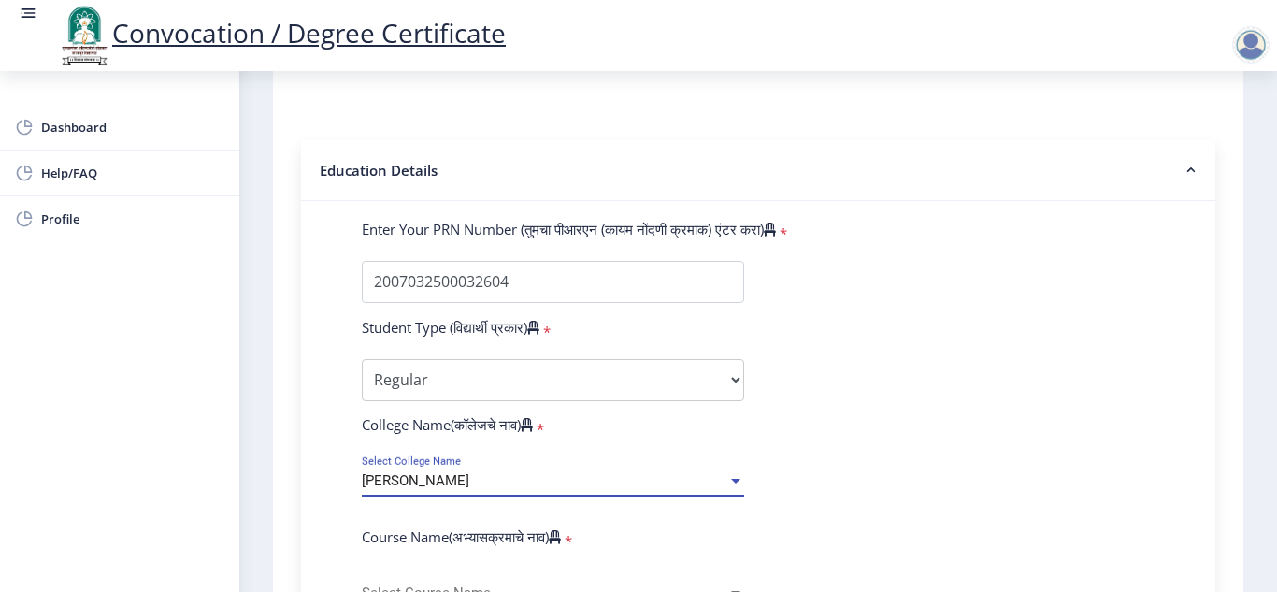
scroll to position [561, 0]
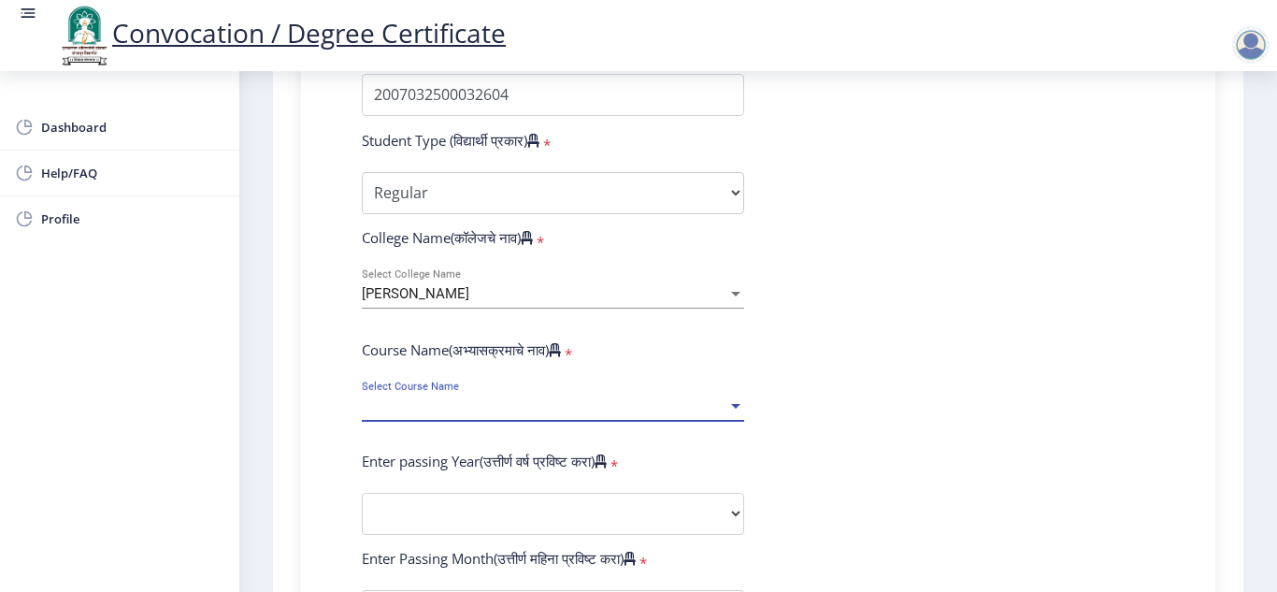
click at [391, 405] on span "Select Course Name" at bounding box center [544, 406] width 365 height 16
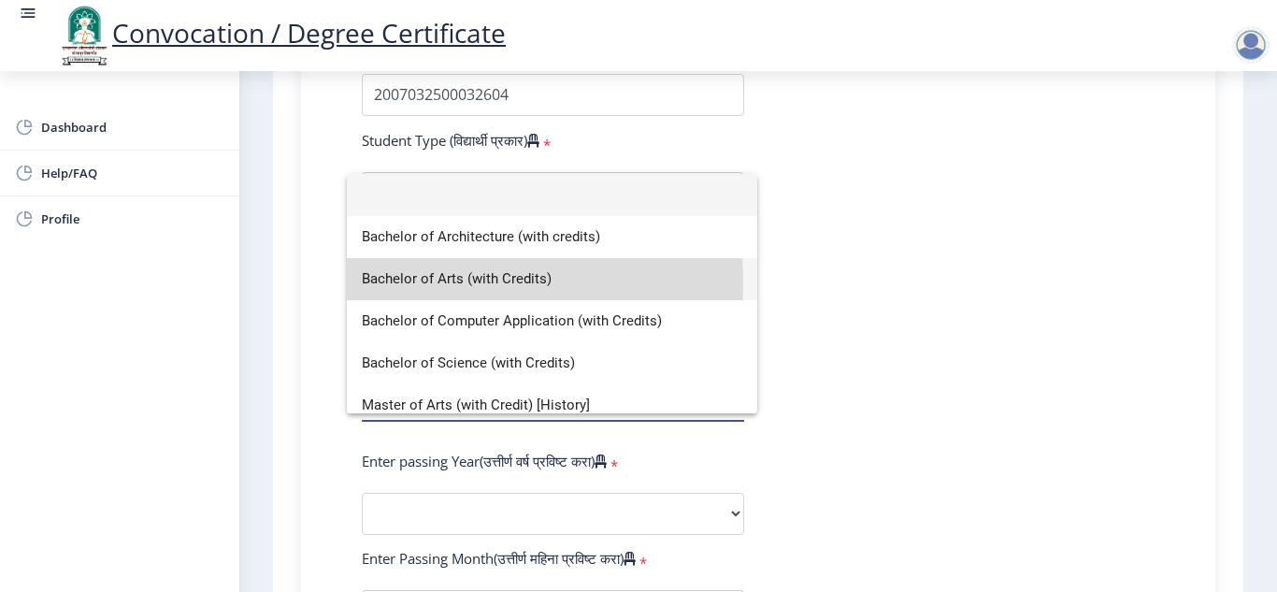
click at [404, 282] on span "Bachelor of Arts (with Credits)" at bounding box center [552, 279] width 380 height 42
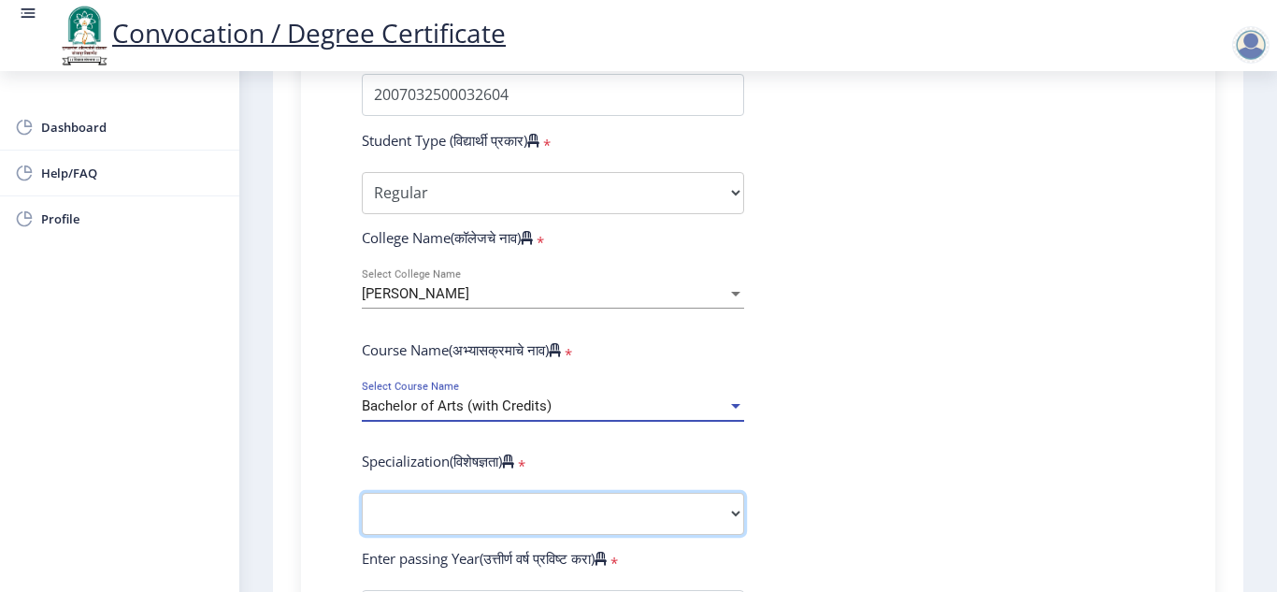
click at [393, 509] on select "Specialization English Geography Hindi Marathi Music Sanskrit Urdu Ancient Indi…" at bounding box center [553, 514] width 382 height 42
select select "English"
click at [362, 493] on select "Specialization English Geography Hindi Marathi Music Sanskrit Urdu Ancient Indi…" at bounding box center [553, 514] width 382 height 42
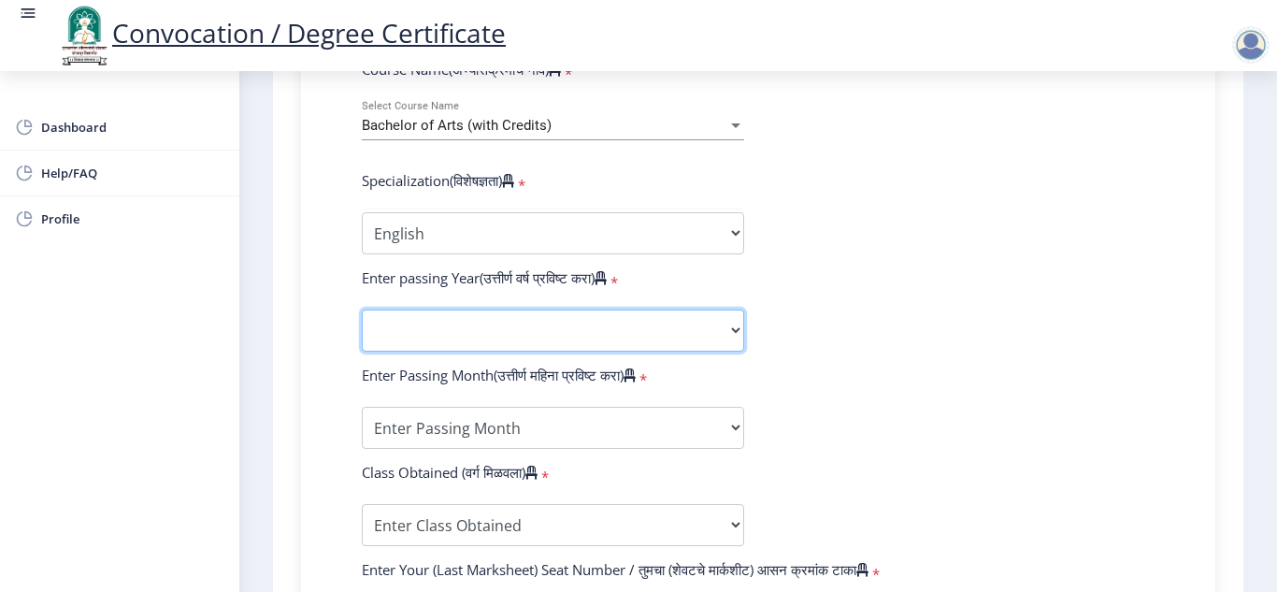
click at [423, 319] on select "2025 2024 2023 2022 2021 2020 2019 2018 2017 2016 2015 2014 2013 2012 2011 2010…" at bounding box center [553, 330] width 382 height 42
select select "2010"
click at [362, 309] on select "2025 2024 2023 2022 2021 2020 2019 2018 2017 2016 2015 2014 2013 2012 2011 2010…" at bounding box center [553, 330] width 382 height 42
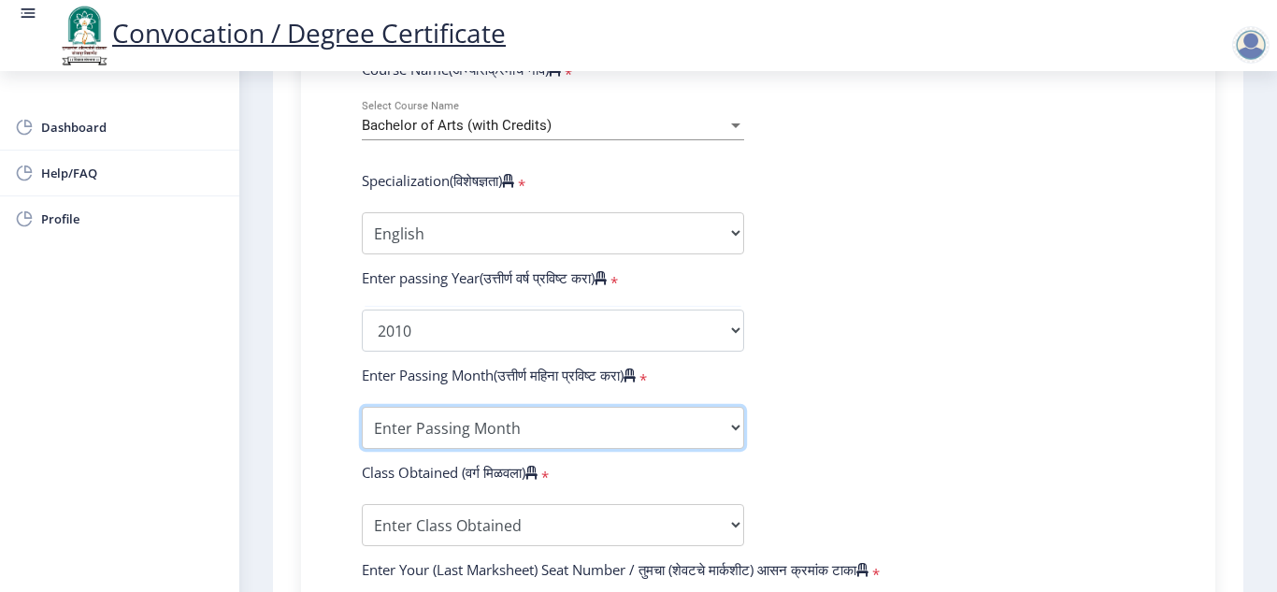
click at [395, 439] on select "Enter Passing Month March April May October November December" at bounding box center [553, 428] width 382 height 42
select select "March"
click at [362, 407] on select "Enter Passing Month March April May October November December" at bounding box center [553, 428] width 382 height 42
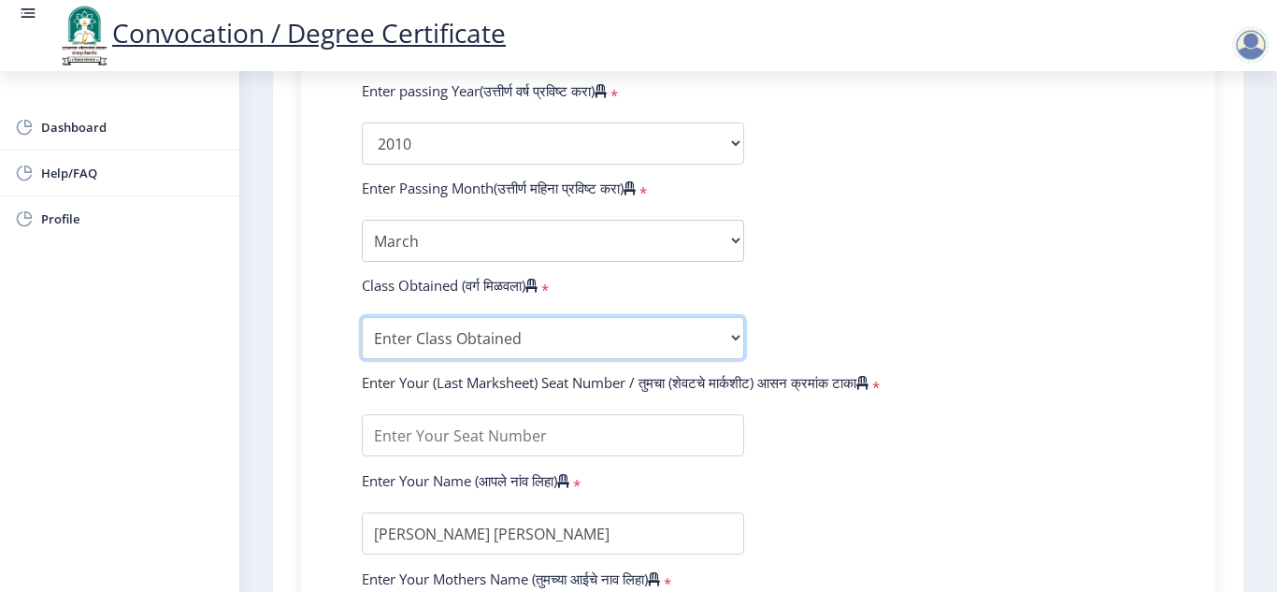
click at [392, 328] on select "Enter Class Obtained FIRST CLASS WITH DISTINCTION FIRST CLASS HIGHER SECOND CLA…" at bounding box center [553, 338] width 382 height 42
select select "SECOND CLASS"
click at [362, 317] on select "Enter Class Obtained FIRST CLASS WITH DISTINCTION FIRST CLASS HIGHER SECOND CLA…" at bounding box center [553, 338] width 382 height 42
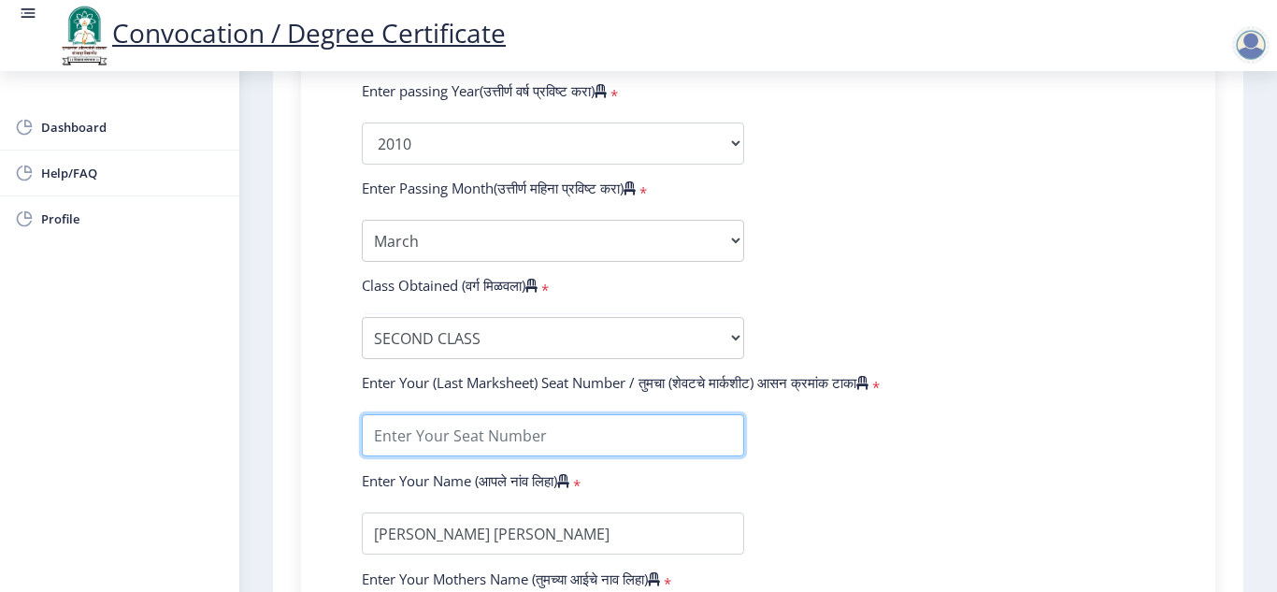
click at [405, 439] on input "textarea" at bounding box center [553, 435] width 382 height 42
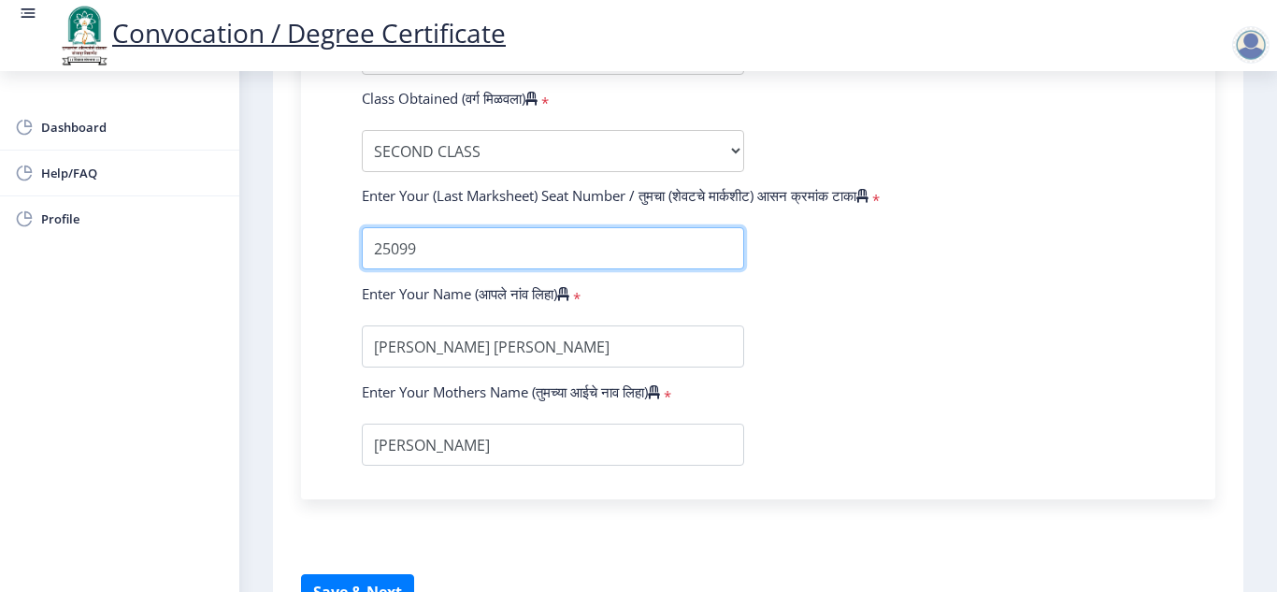
scroll to position [1309, 0]
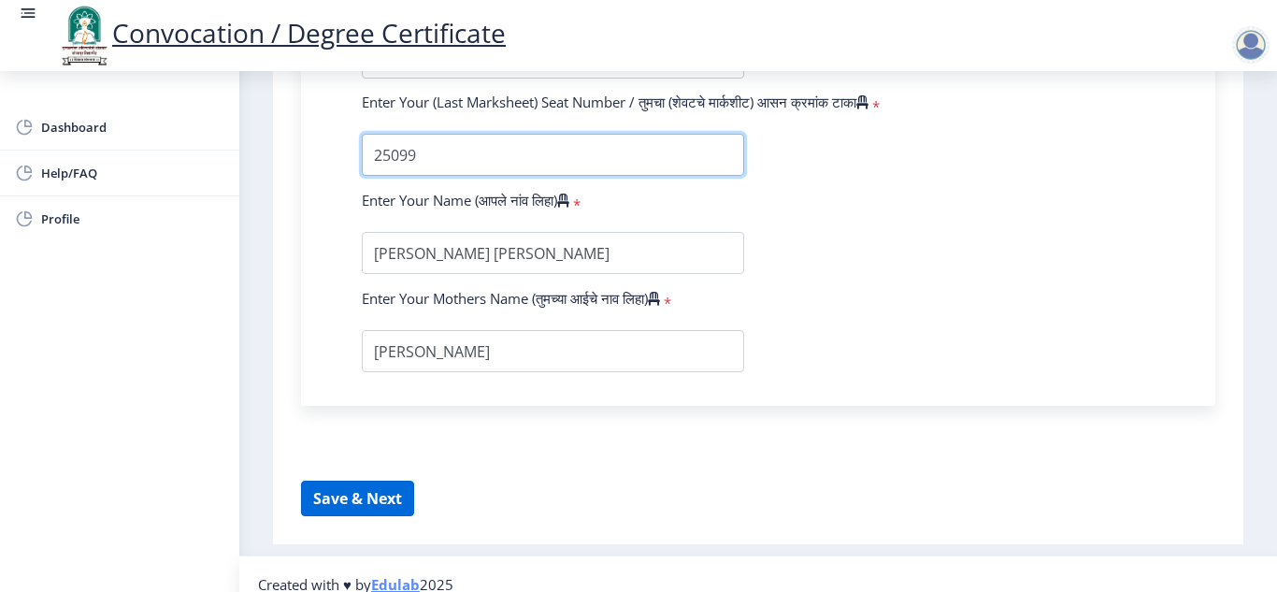
type input "25099"
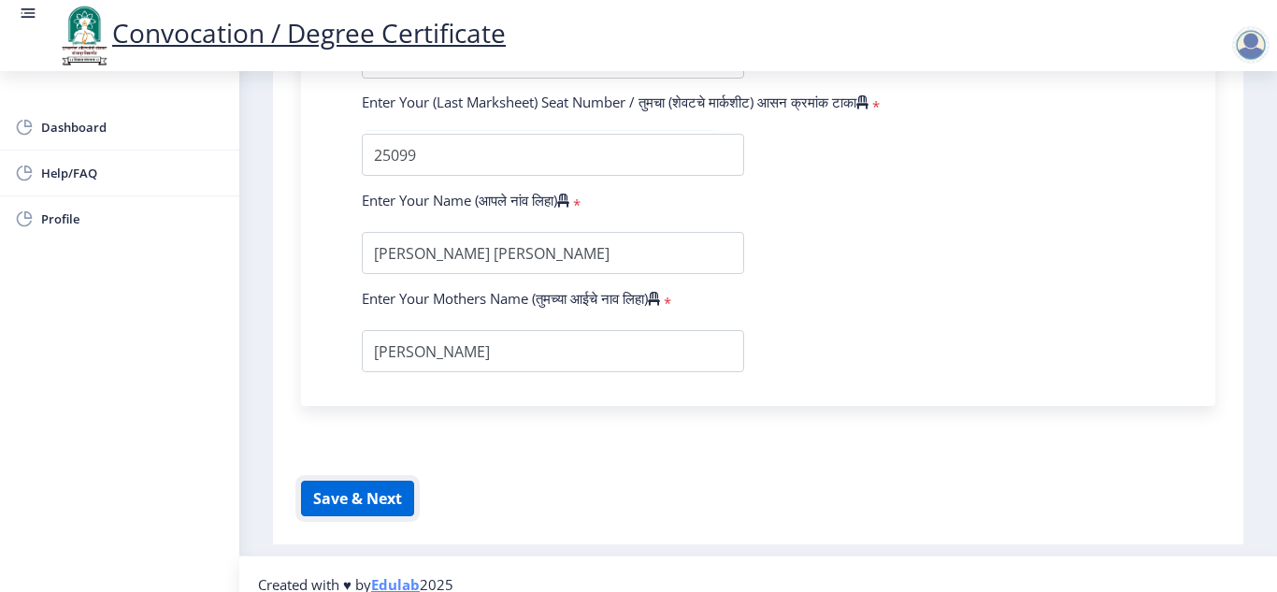
click at [338, 495] on button "Save & Next" at bounding box center [357, 498] width 113 height 36
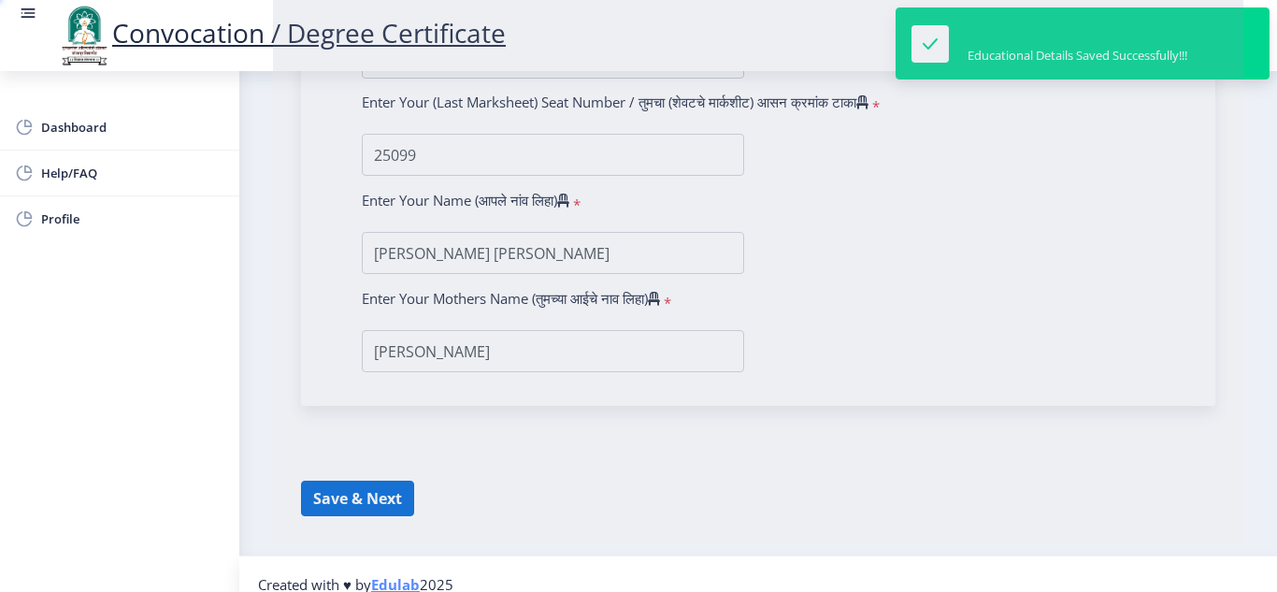
select select
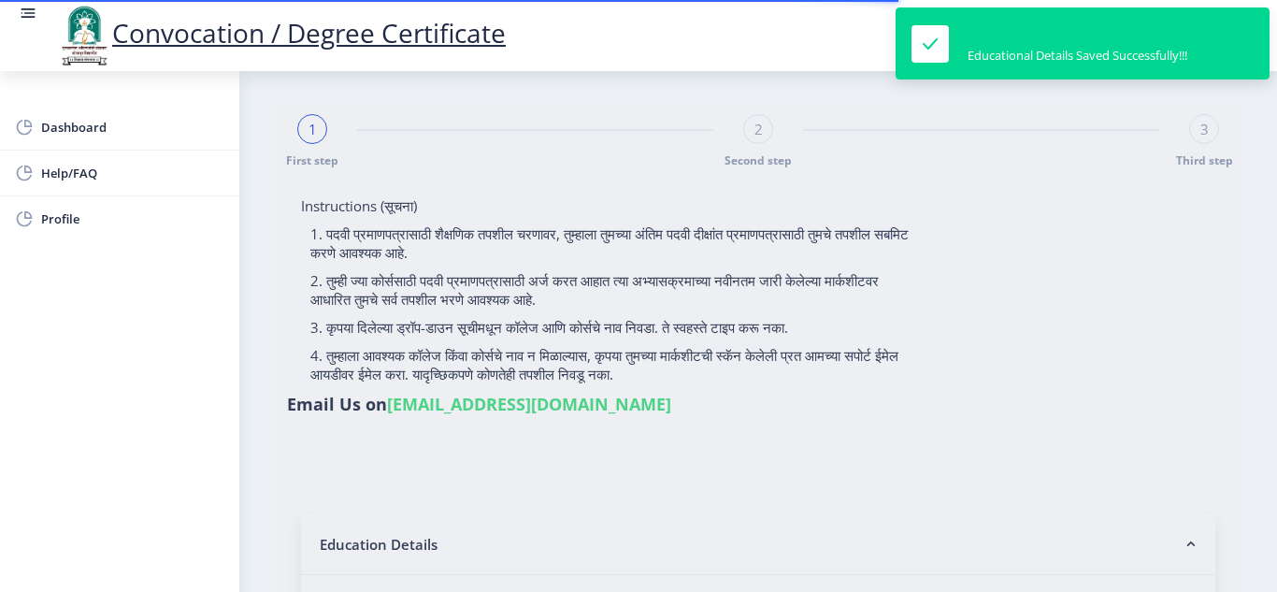
type input "[PERSON_NAME] [PERSON_NAME]"
type input "[PERSON_NAME]"
